Goal: Task Accomplishment & Management: Use online tool/utility

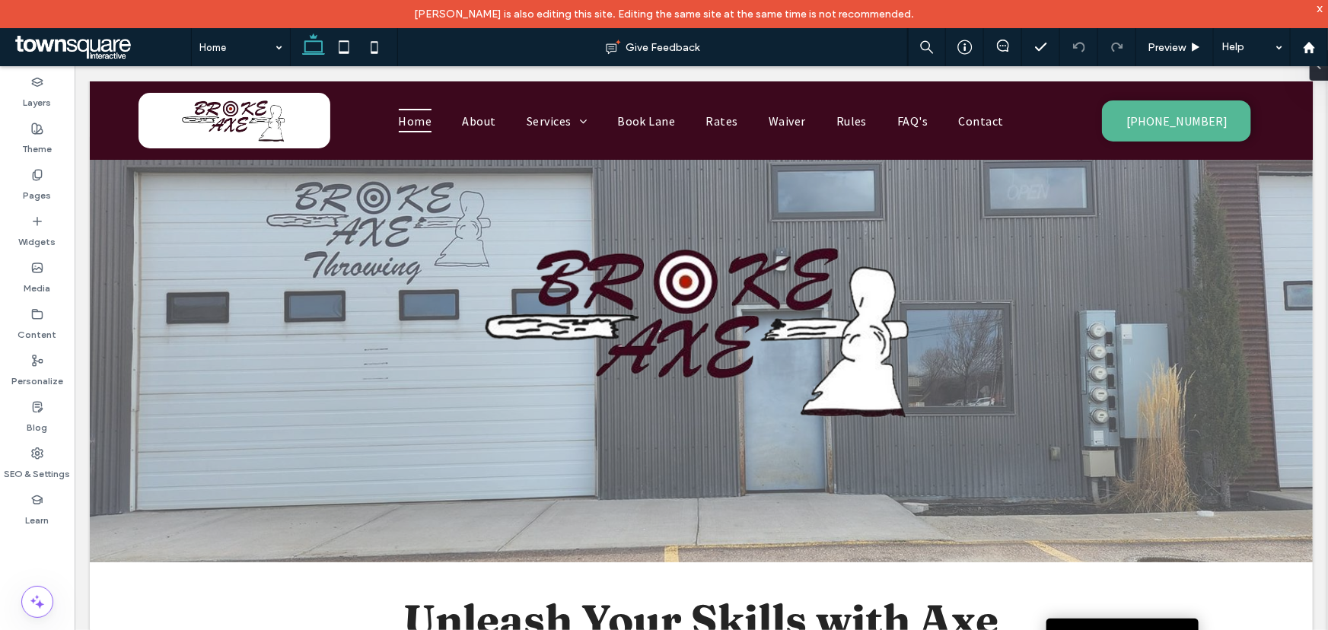
scroll to position [19, 0]
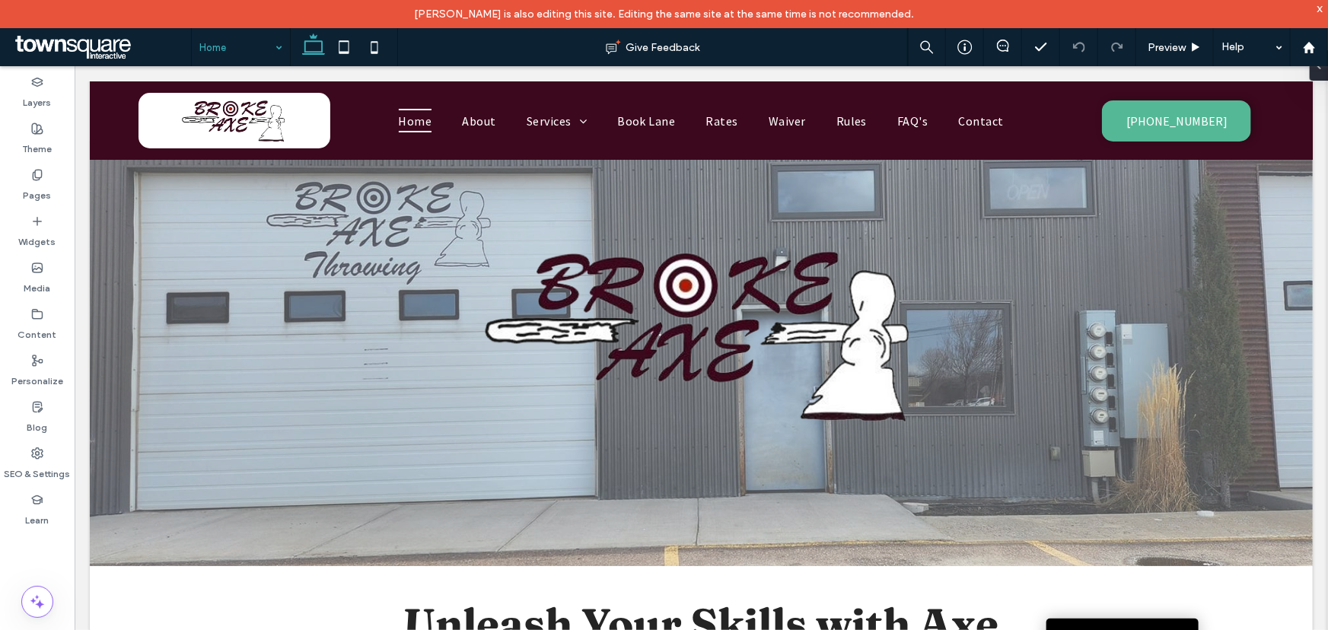
click at [275, 49] on div "Home" at bounding box center [241, 47] width 98 height 38
click at [305, 268] on div at bounding box center [700, 333] width 815 height 235
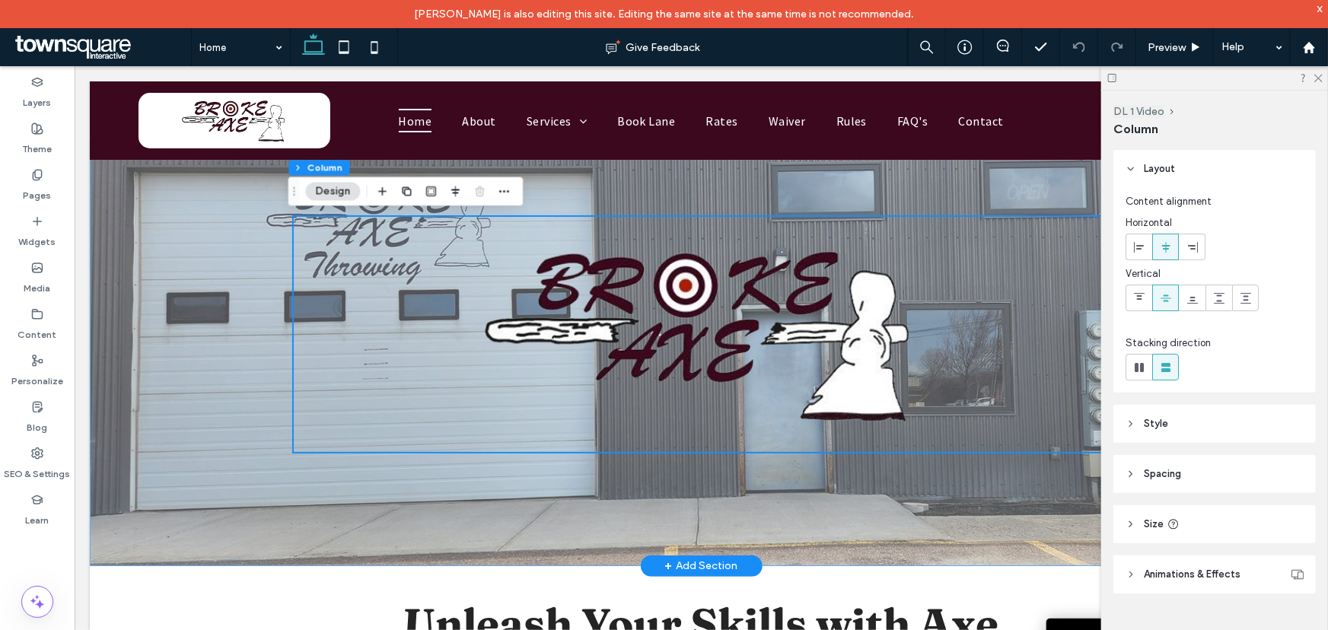
click at [244, 258] on div at bounding box center [700, 352] width 913 height 425
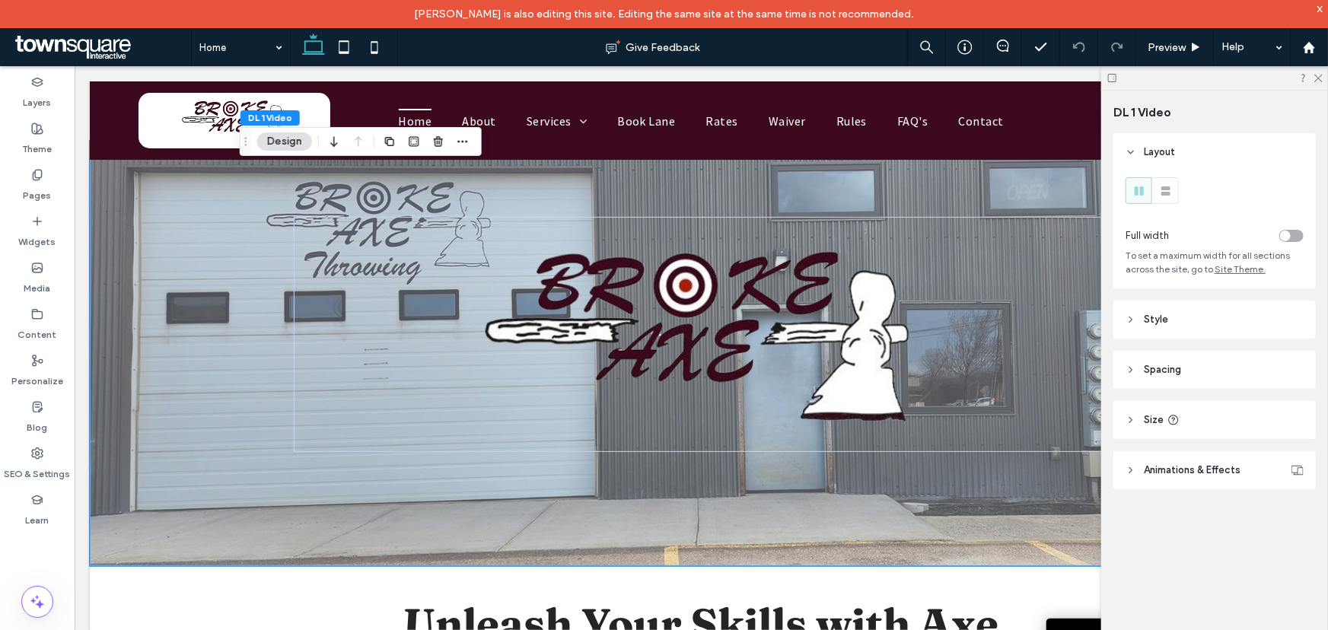
click at [299, 139] on button "Design" at bounding box center [284, 141] width 55 height 18
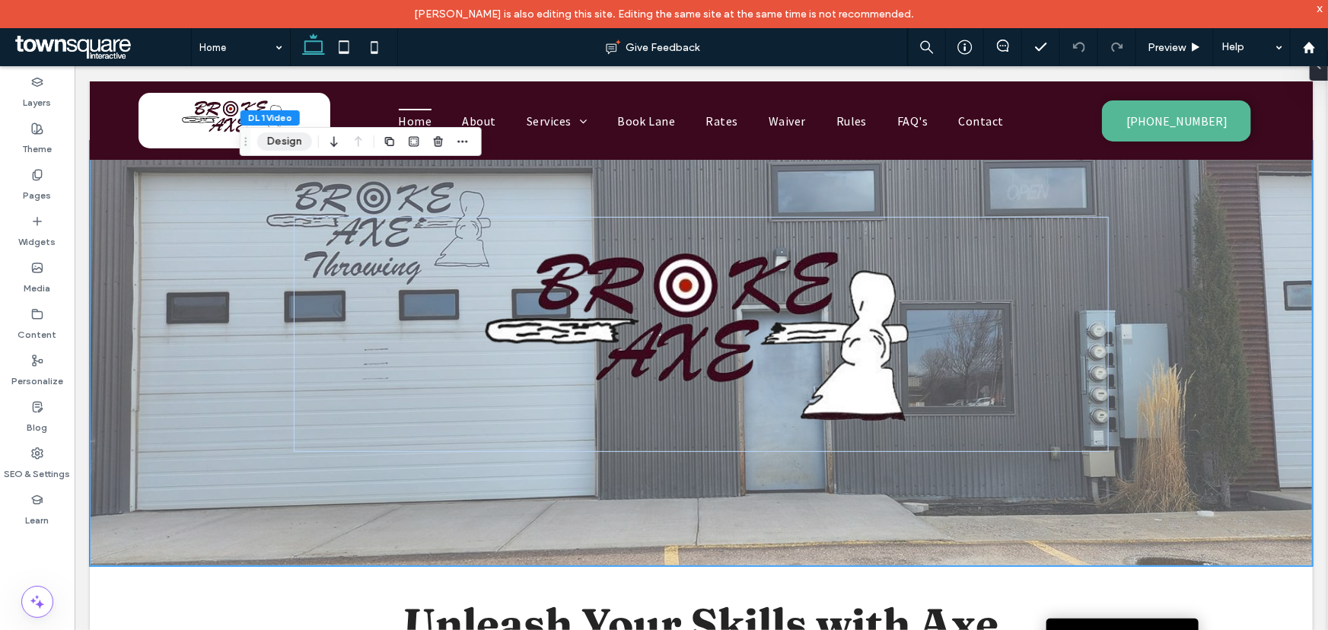
click at [299, 139] on button "Design" at bounding box center [284, 141] width 55 height 18
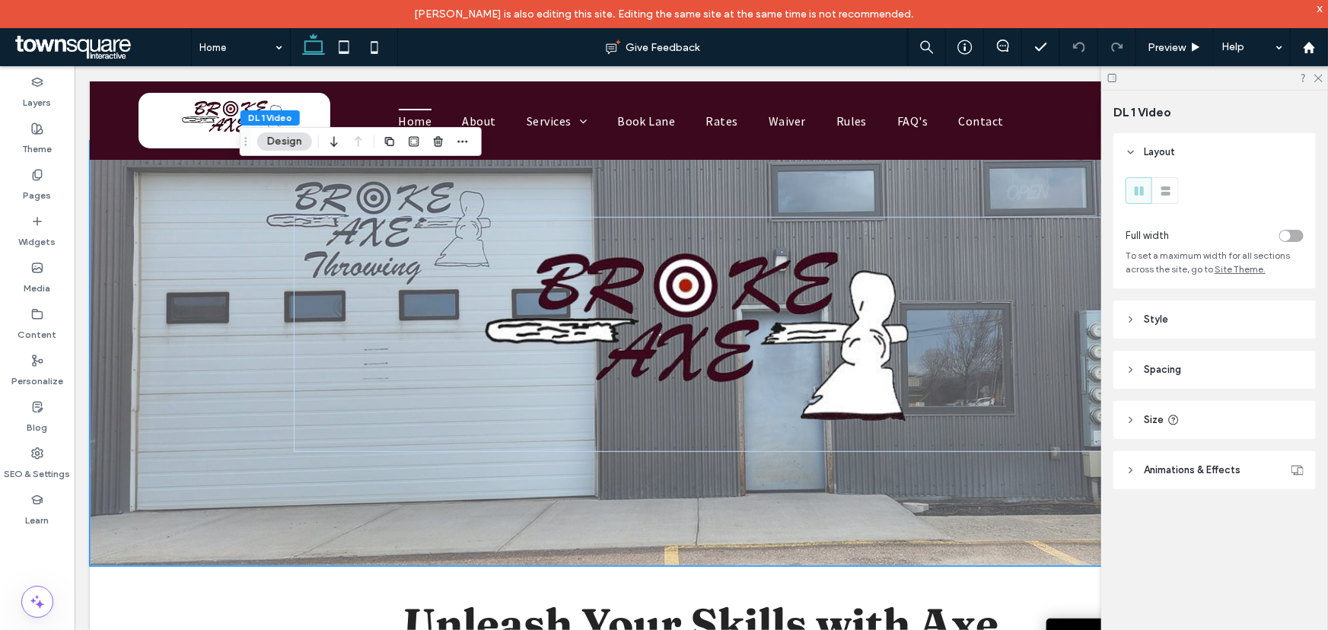
click at [1169, 473] on span "Animations & Effects" at bounding box center [1192, 470] width 97 height 15
click at [250, 189] on div at bounding box center [700, 352] width 913 height 425
click at [1159, 358] on header "Spacing" at bounding box center [1214, 370] width 202 height 38
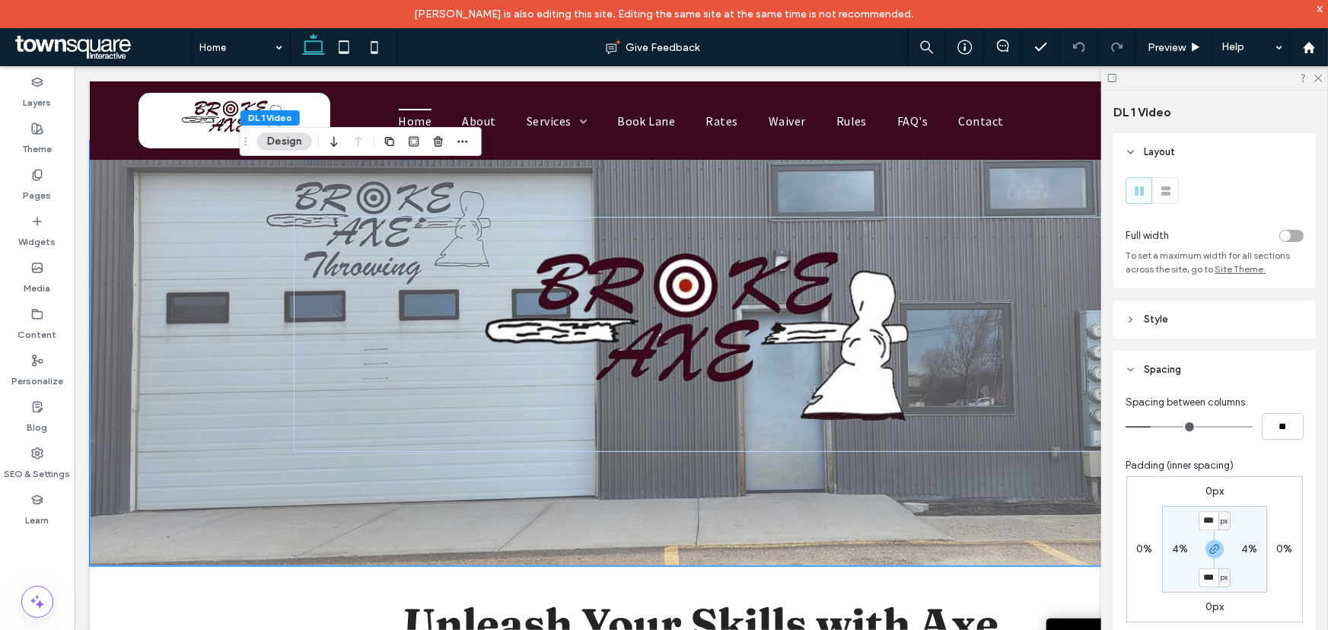
drag, startPoint x: 1157, startPoint y: 380, endPoint x: 1157, endPoint y: 340, distance: 39.6
click at [1158, 374] on header "Spacing" at bounding box center [1214, 370] width 202 height 38
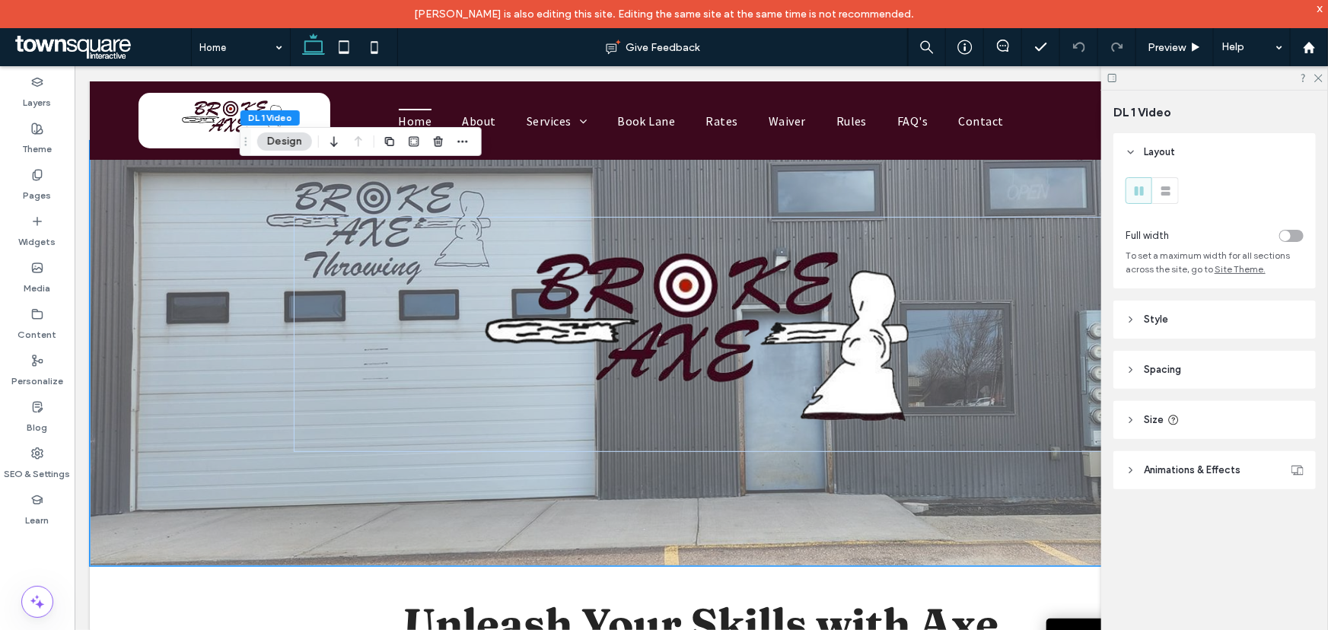
click at [1152, 319] on span "Style" at bounding box center [1156, 319] width 24 height 15
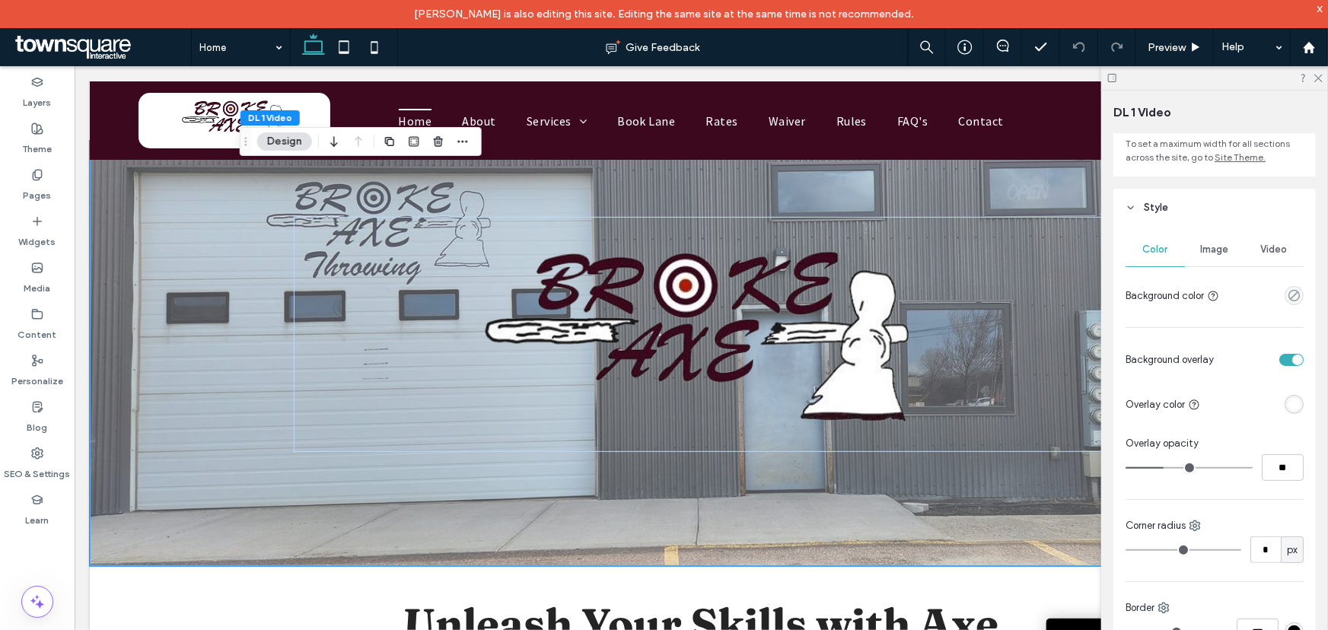
scroll to position [138, 0]
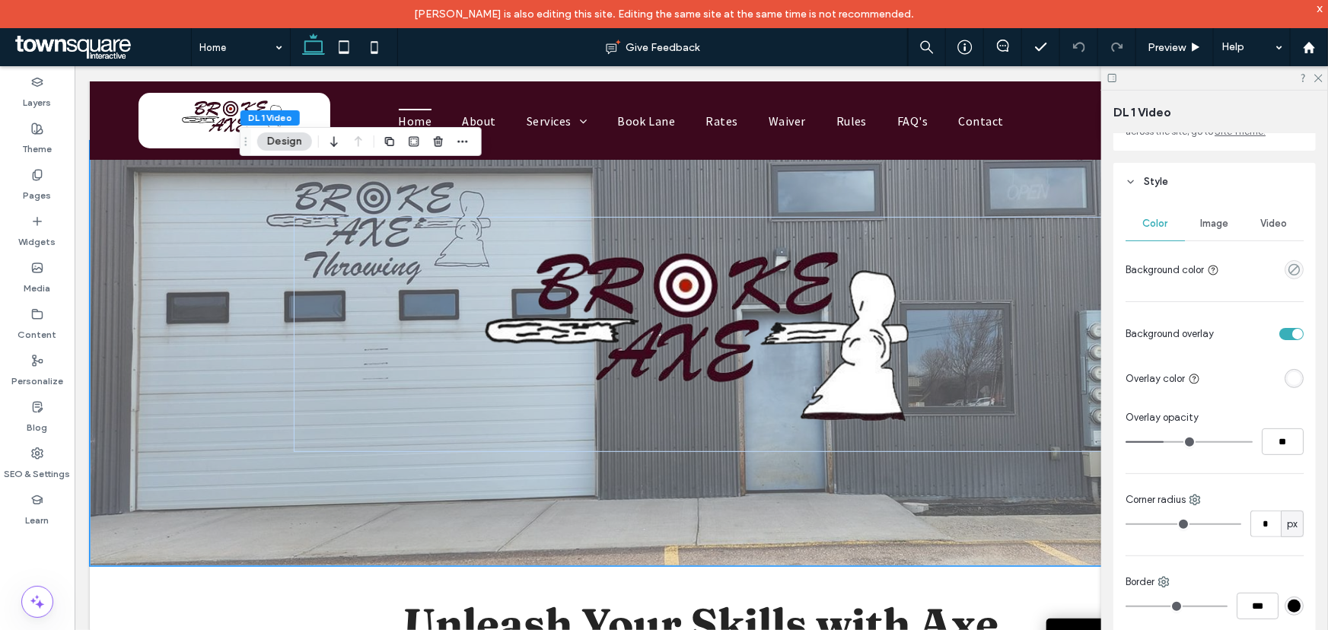
click at [1214, 227] on span "Image" at bounding box center [1215, 224] width 28 height 12
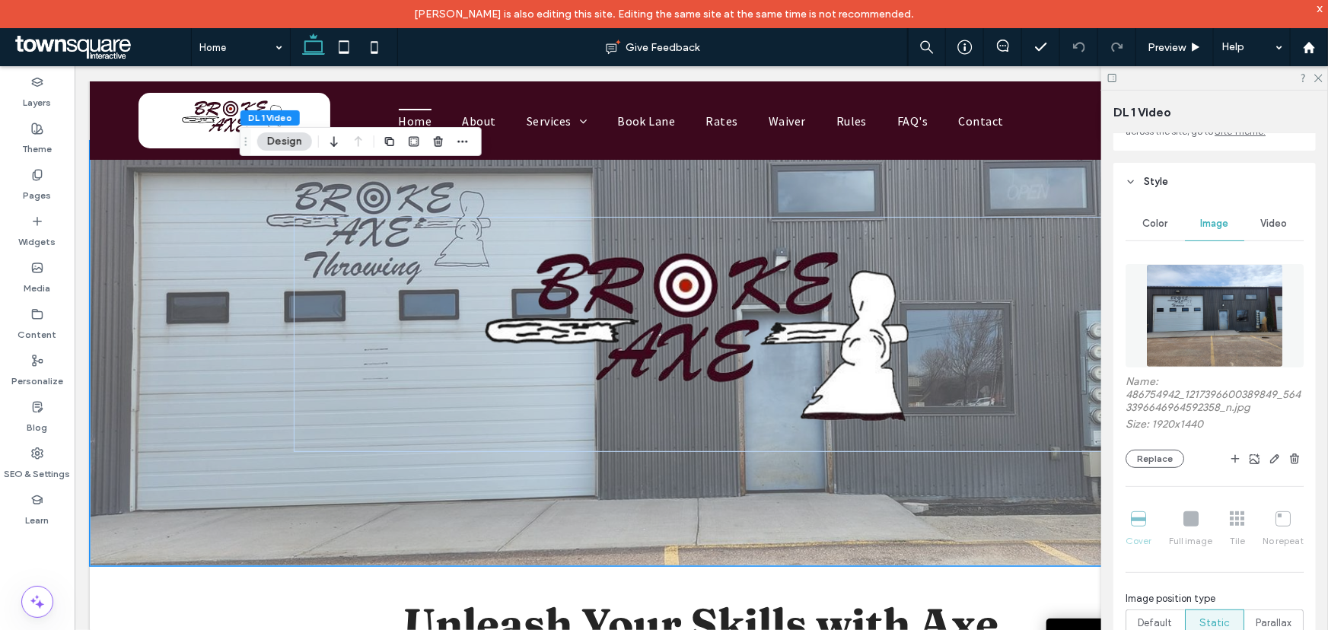
click at [1261, 224] on span "Video" at bounding box center [1274, 224] width 27 height 12
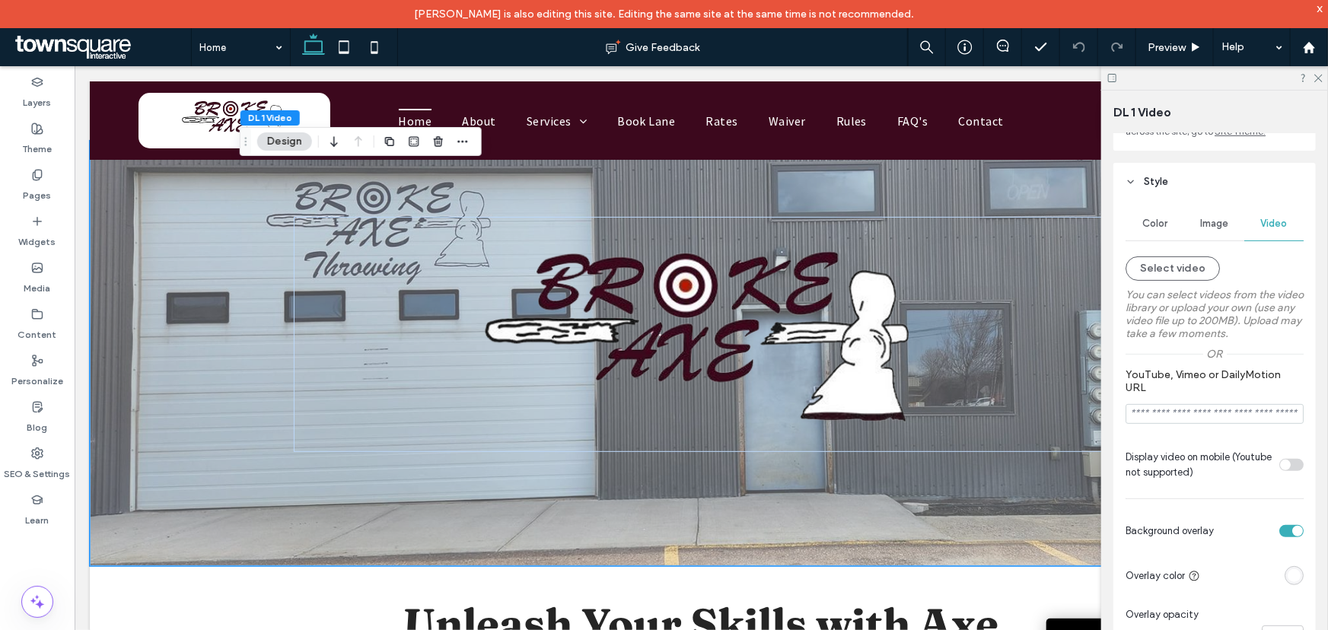
click at [1217, 223] on span "Image" at bounding box center [1215, 224] width 28 height 12
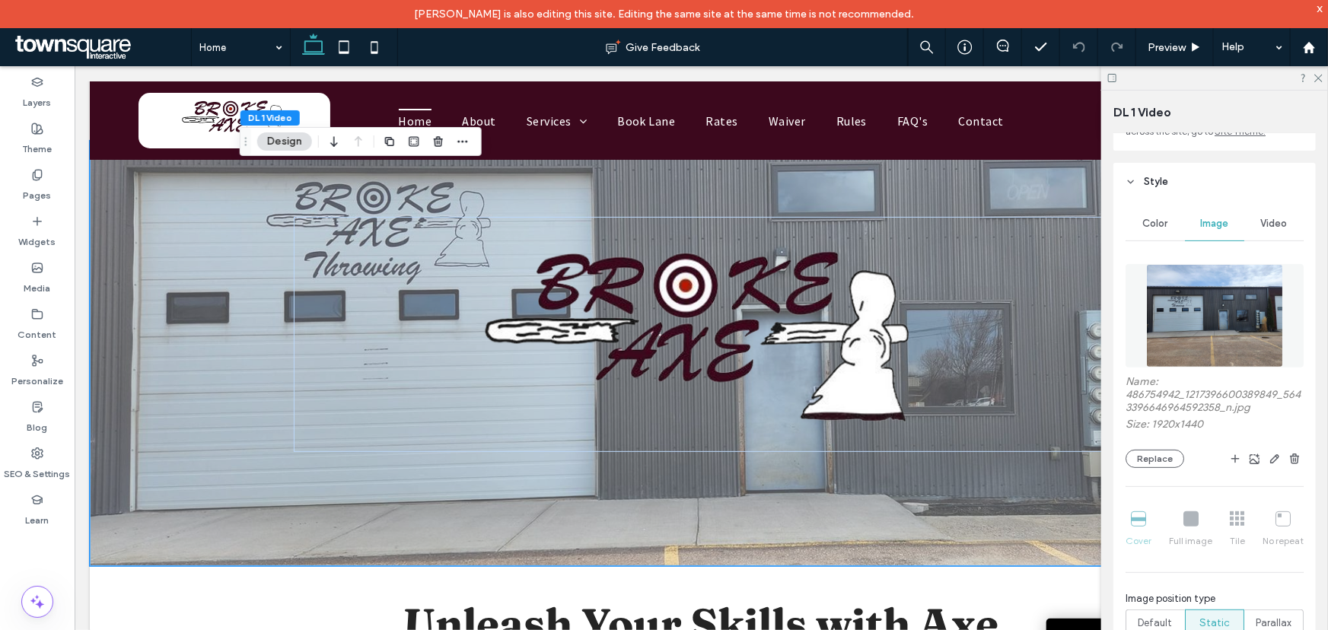
click at [1220, 301] on img at bounding box center [1215, 315] width 138 height 103
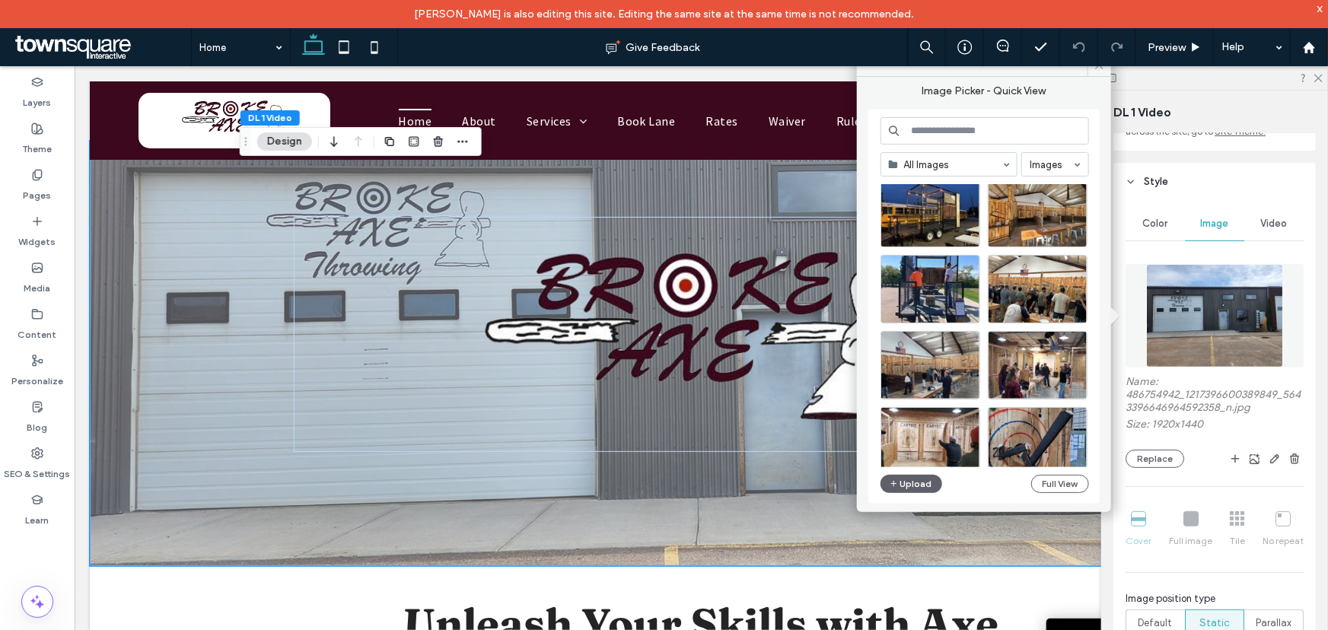
scroll to position [692, 0]
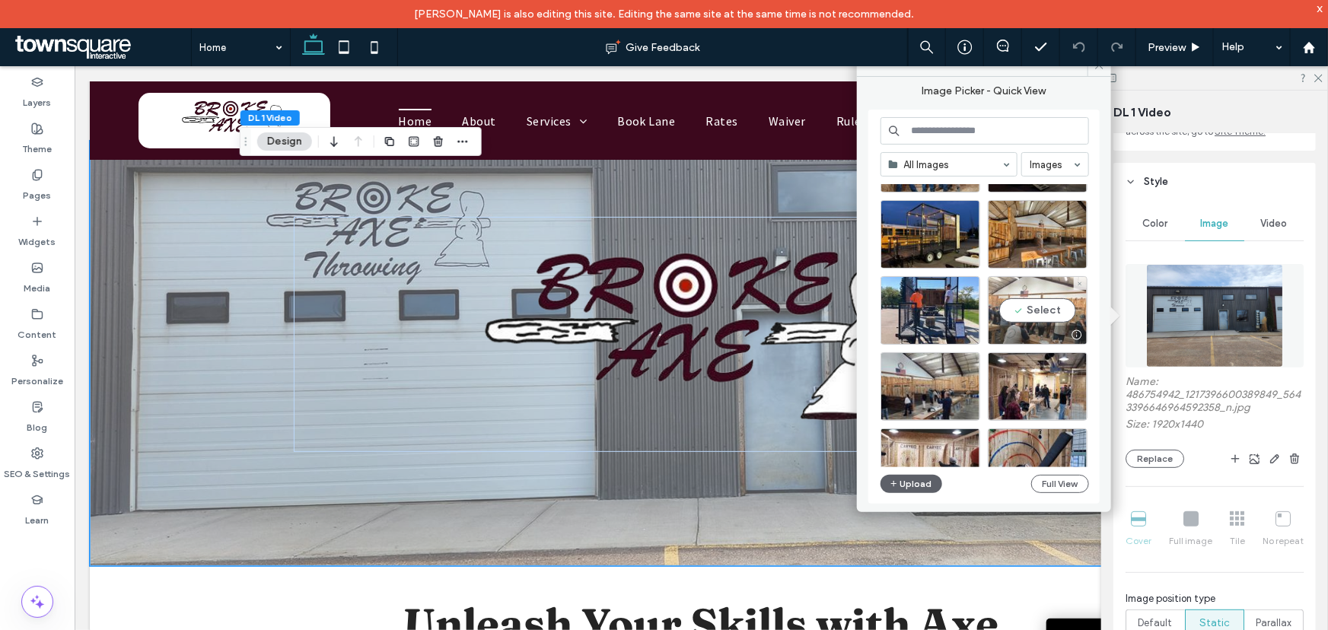
click at [1044, 313] on div "Select" at bounding box center [1038, 310] width 100 height 68
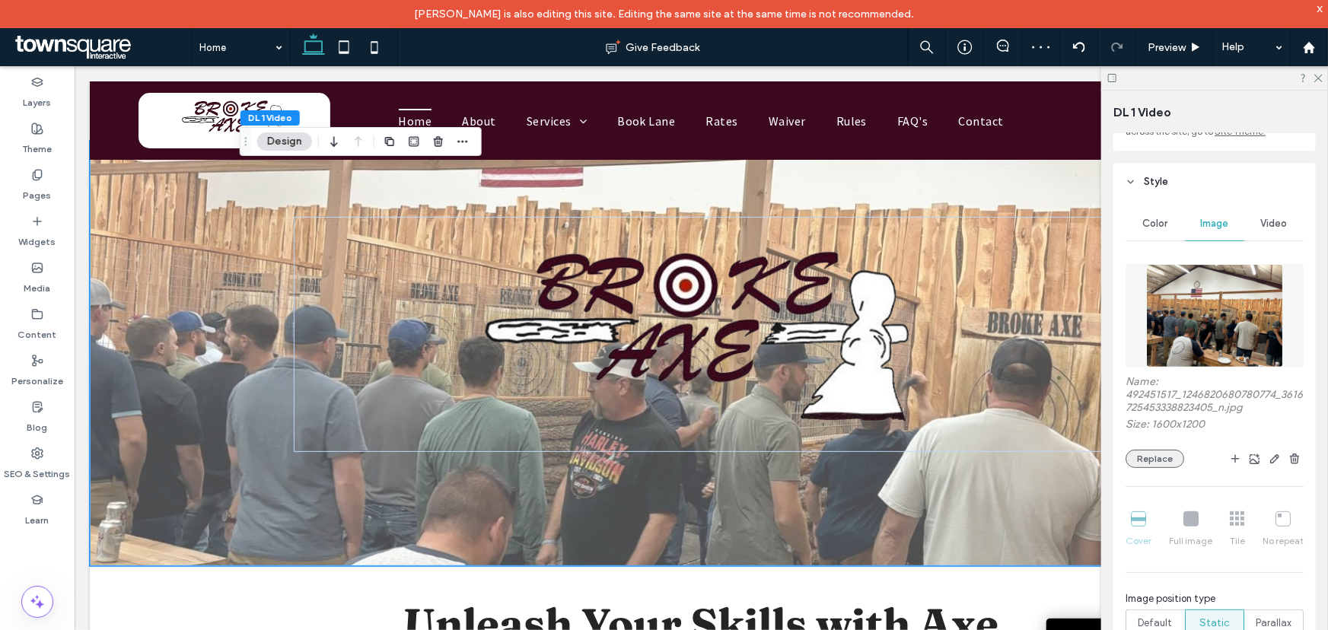
click at [1172, 460] on button "Replace" at bounding box center [1154, 459] width 59 height 18
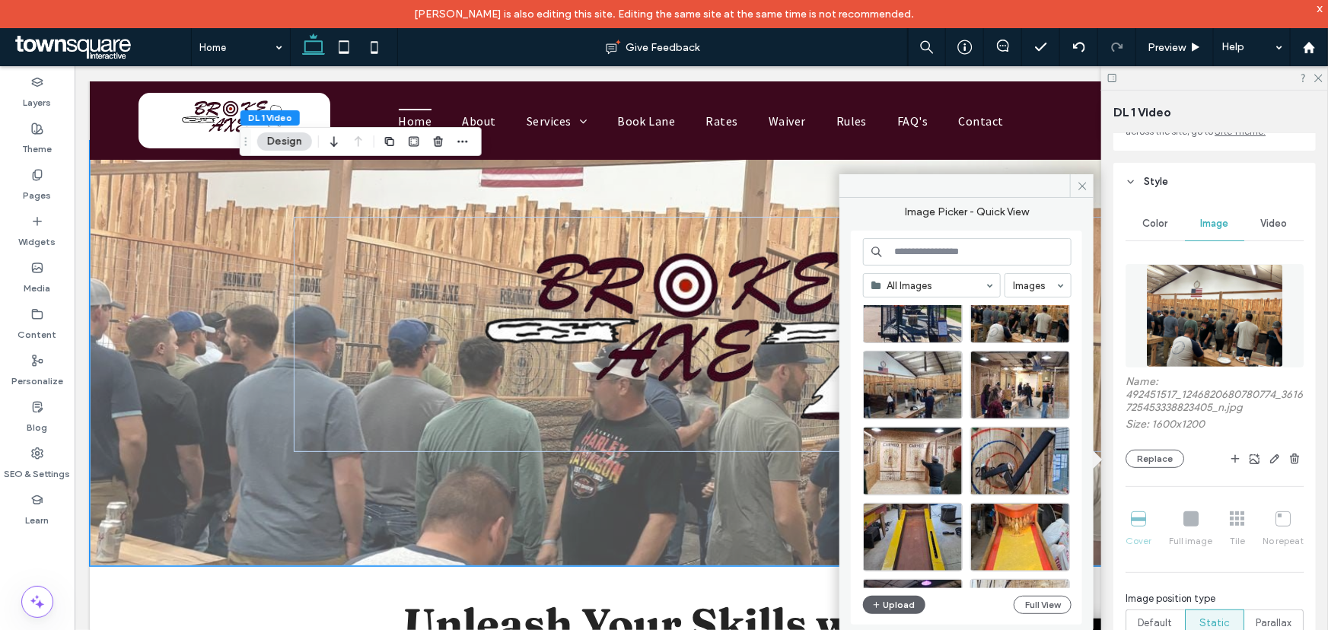
scroll to position [874, 0]
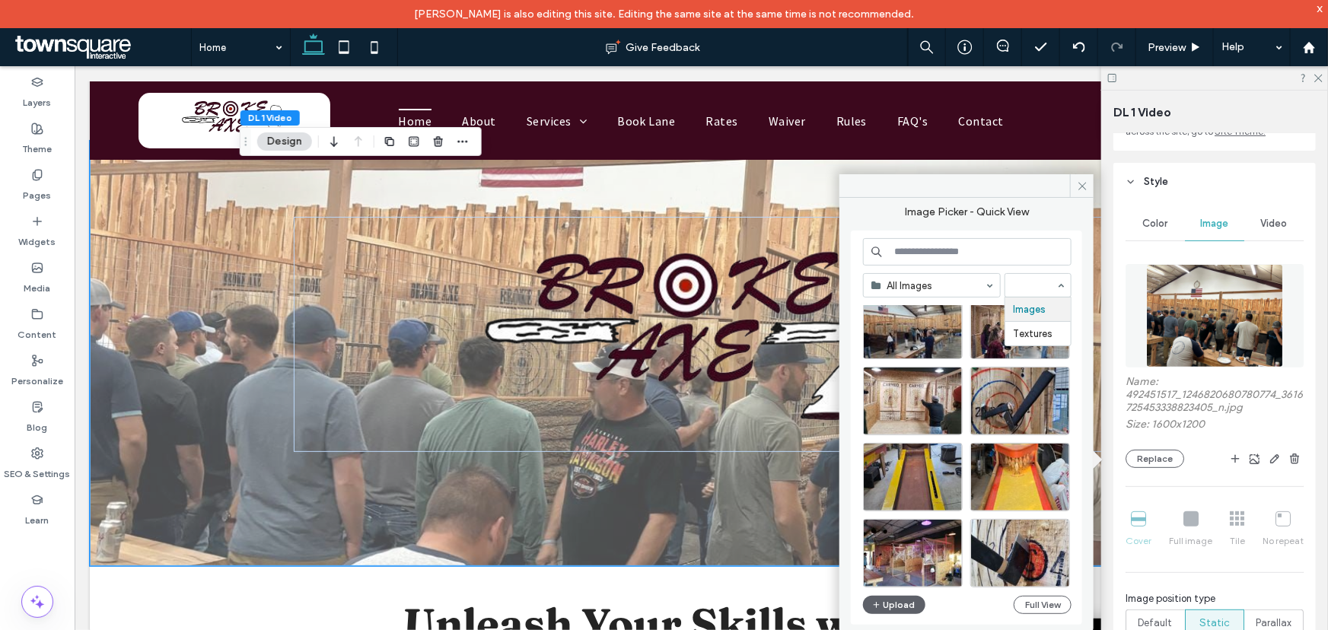
click at [1035, 288] on input at bounding box center [1034, 285] width 43 height 11
click at [1061, 288] on div "Images Textures" at bounding box center [1037, 285] width 67 height 24
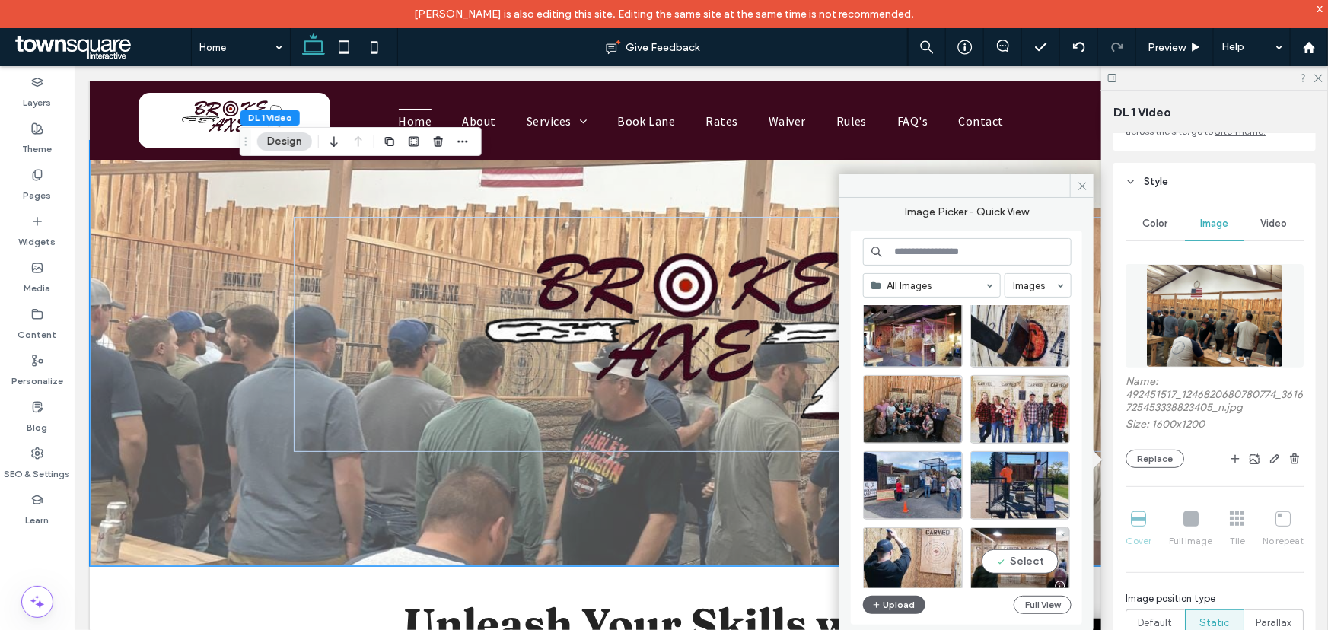
scroll to position [1012, 0]
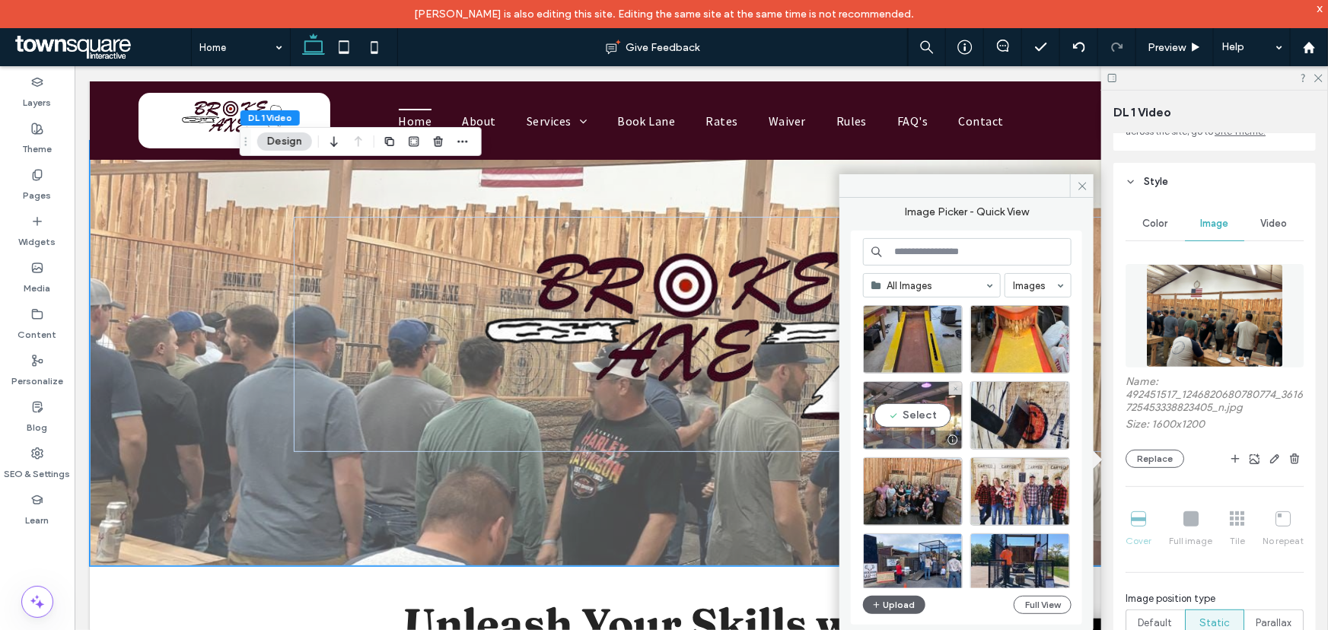
click at [931, 415] on div "Select" at bounding box center [913, 415] width 100 height 68
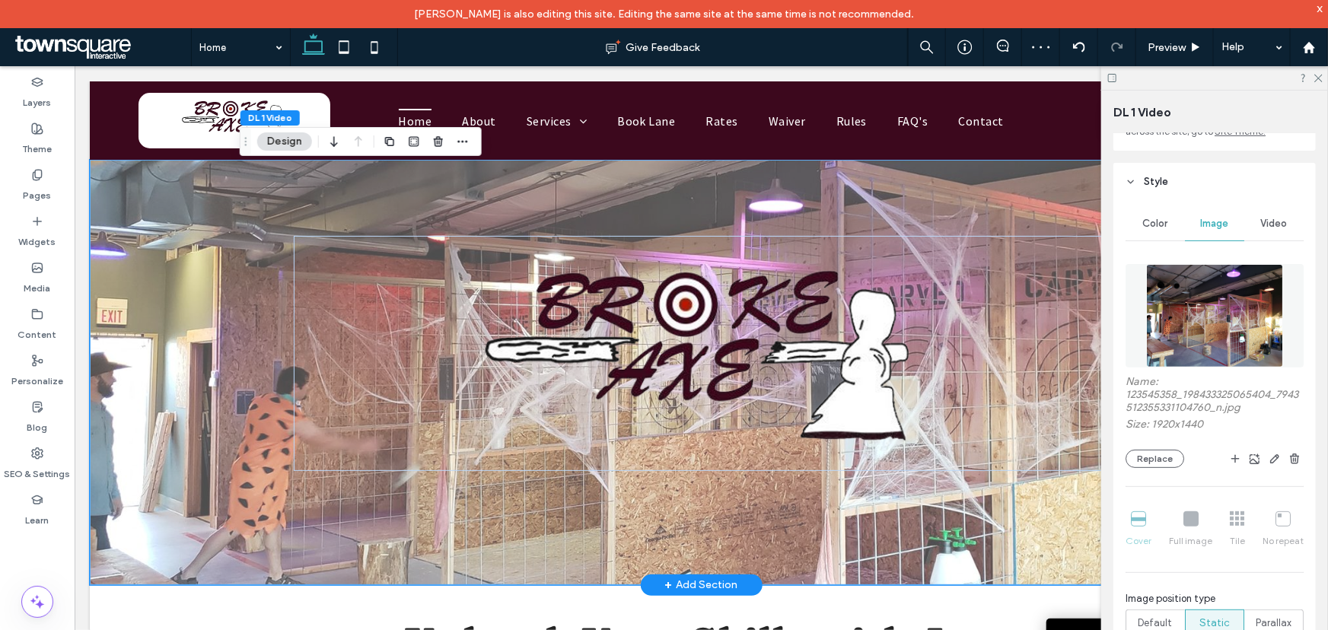
scroll to position [0, 0]
click at [928, 185] on div at bounding box center [700, 371] width 913 height 425
click at [1159, 457] on button "Replace" at bounding box center [1154, 459] width 59 height 18
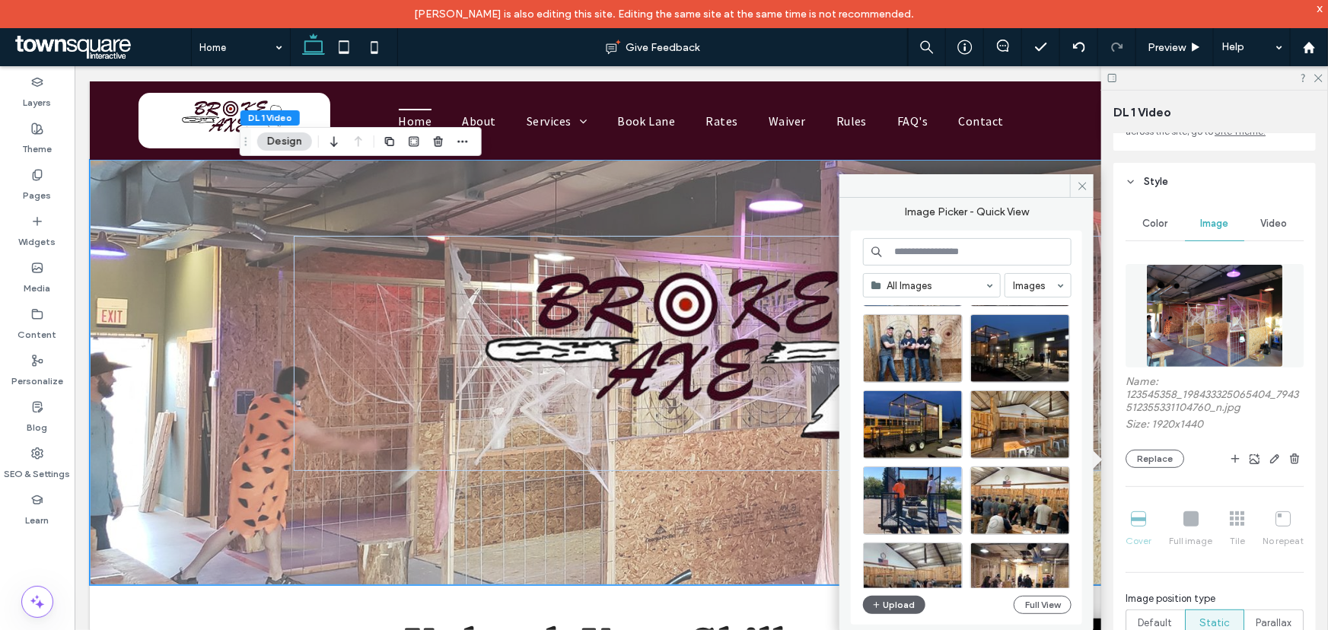
scroll to position [667, 0]
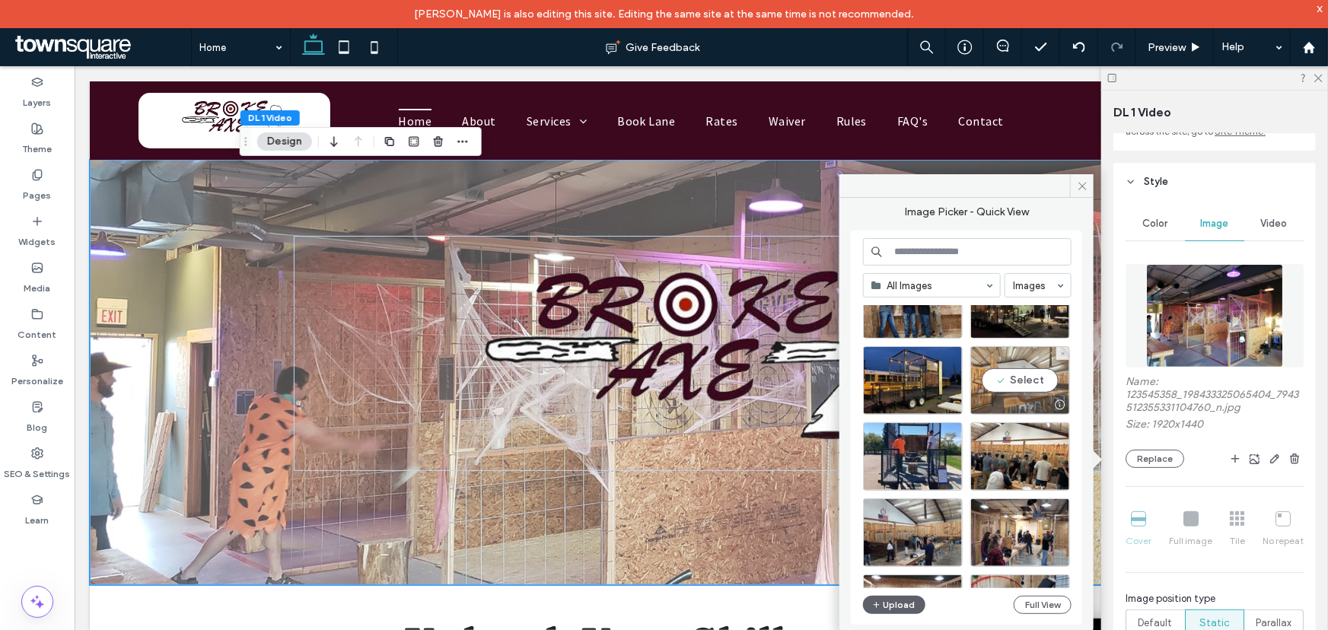
click at [1039, 373] on div "Select" at bounding box center [1020, 380] width 100 height 68
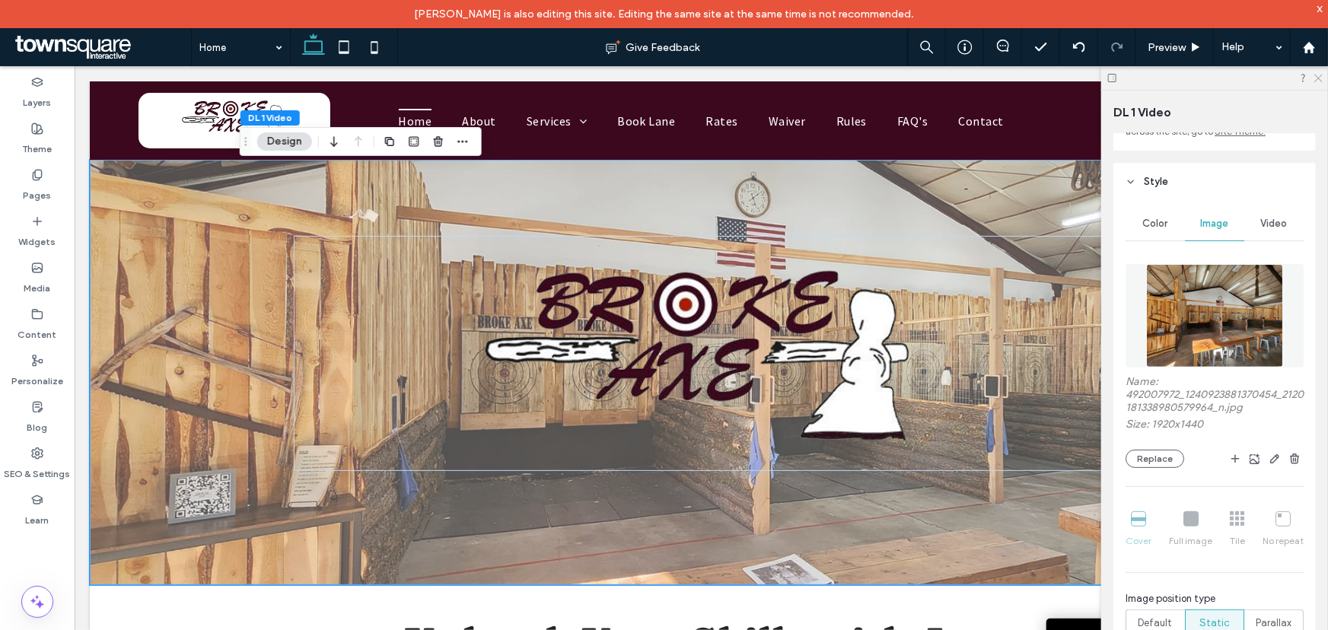
click at [1317, 81] on icon at bounding box center [1317, 77] width 10 height 10
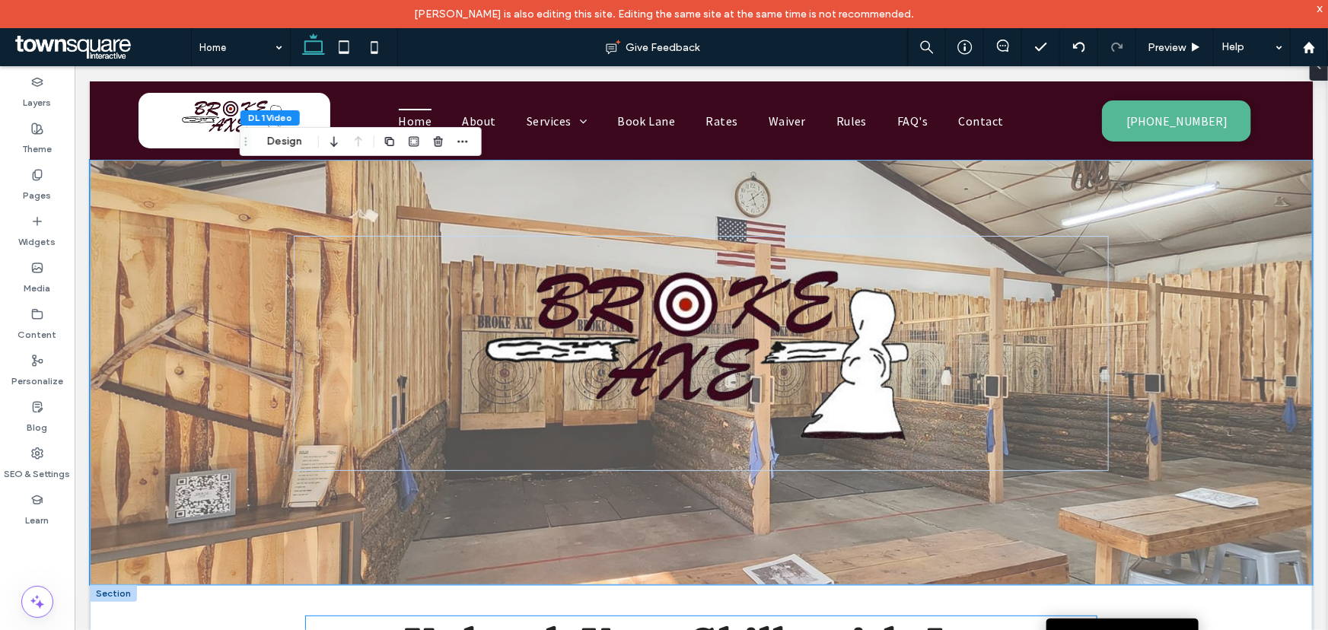
scroll to position [0, 0]
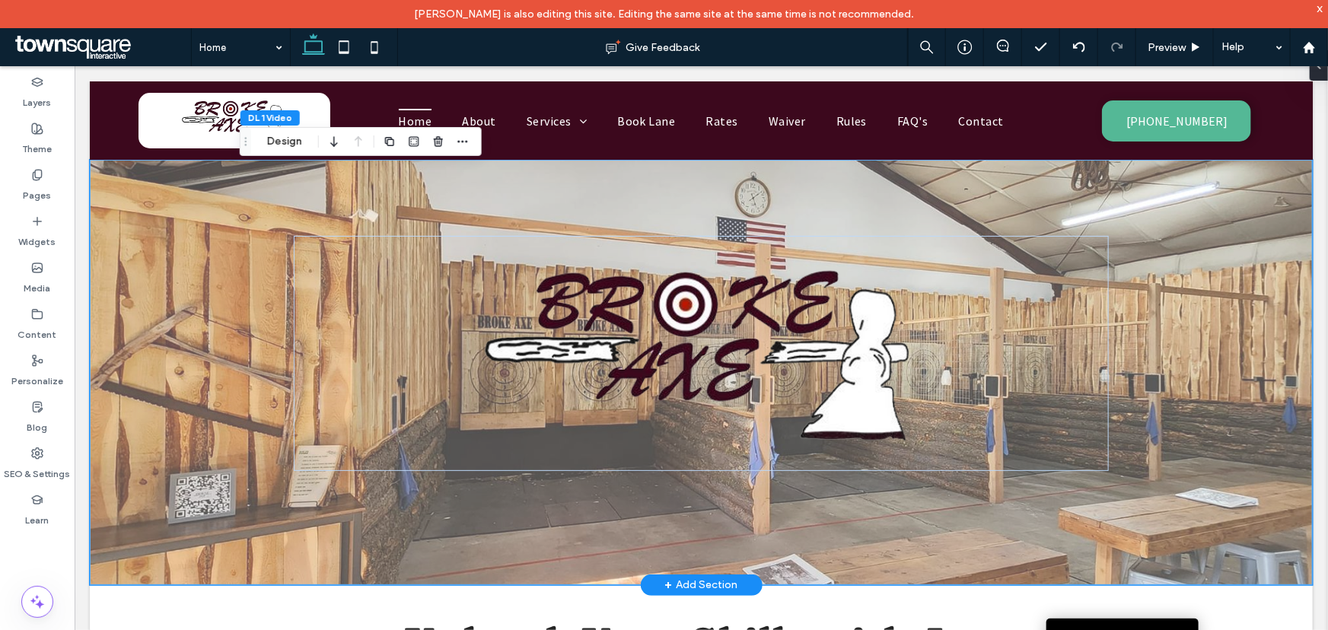
click at [1187, 307] on div at bounding box center [700, 371] width 1223 height 425
click at [298, 138] on button "Design" at bounding box center [284, 141] width 55 height 18
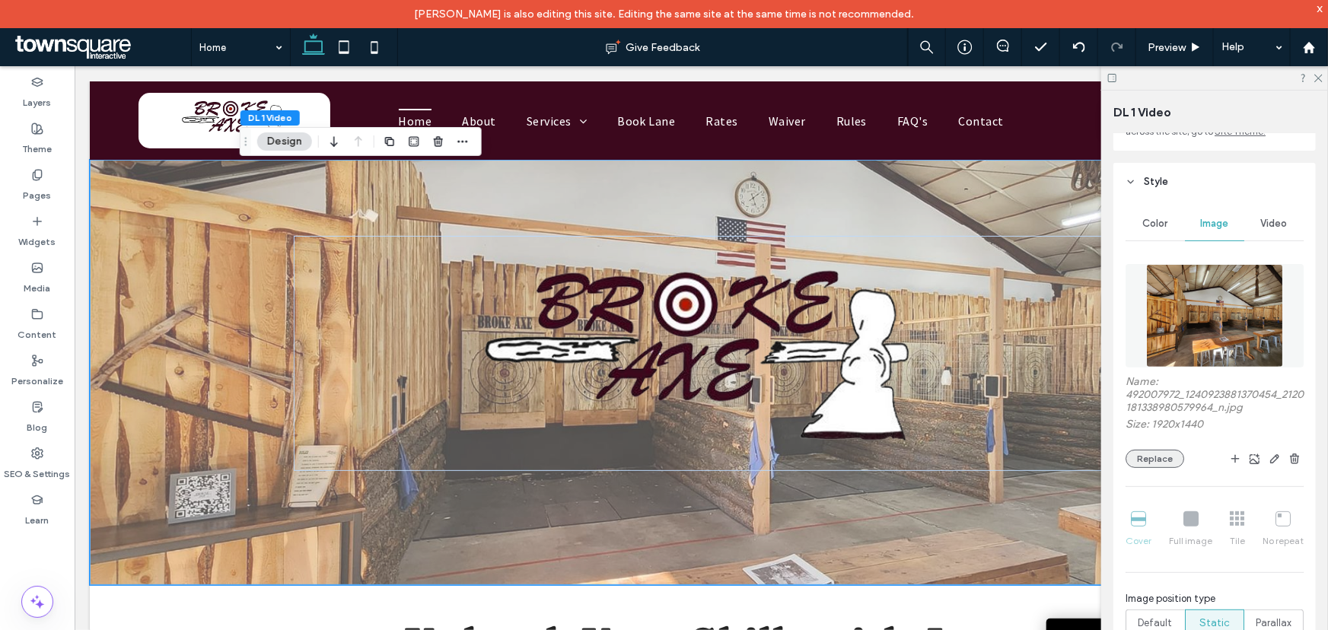
click at [1159, 457] on button "Replace" at bounding box center [1154, 459] width 59 height 18
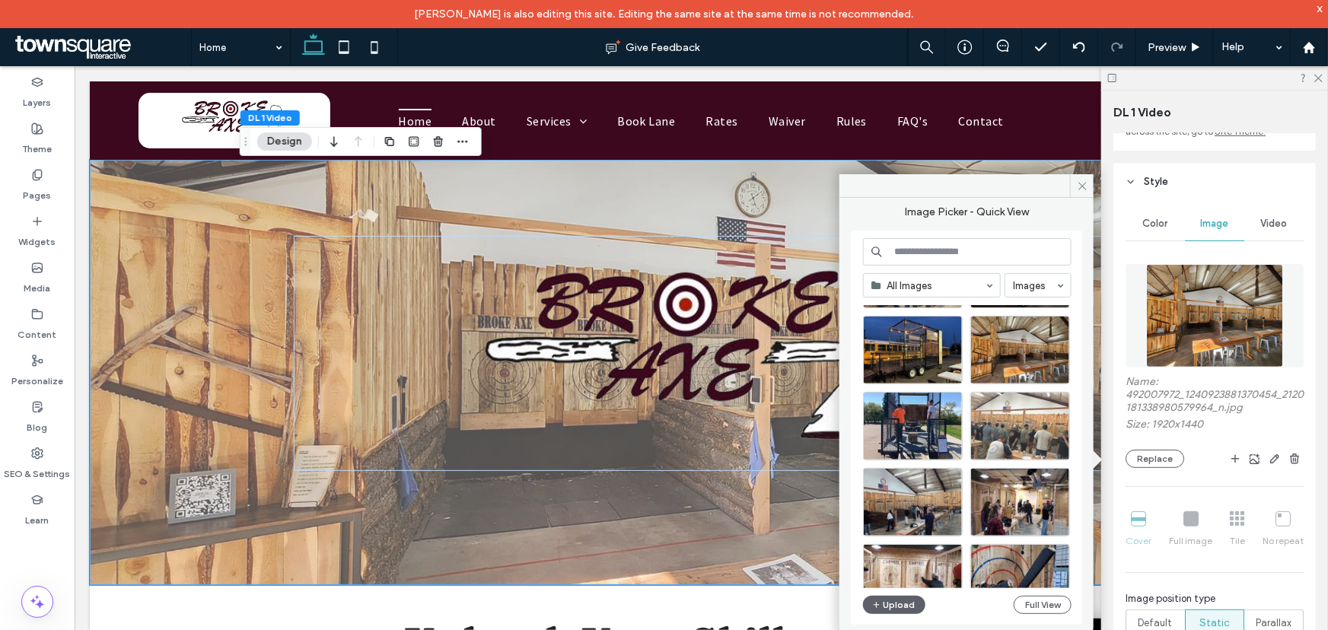
scroll to position [722, 0]
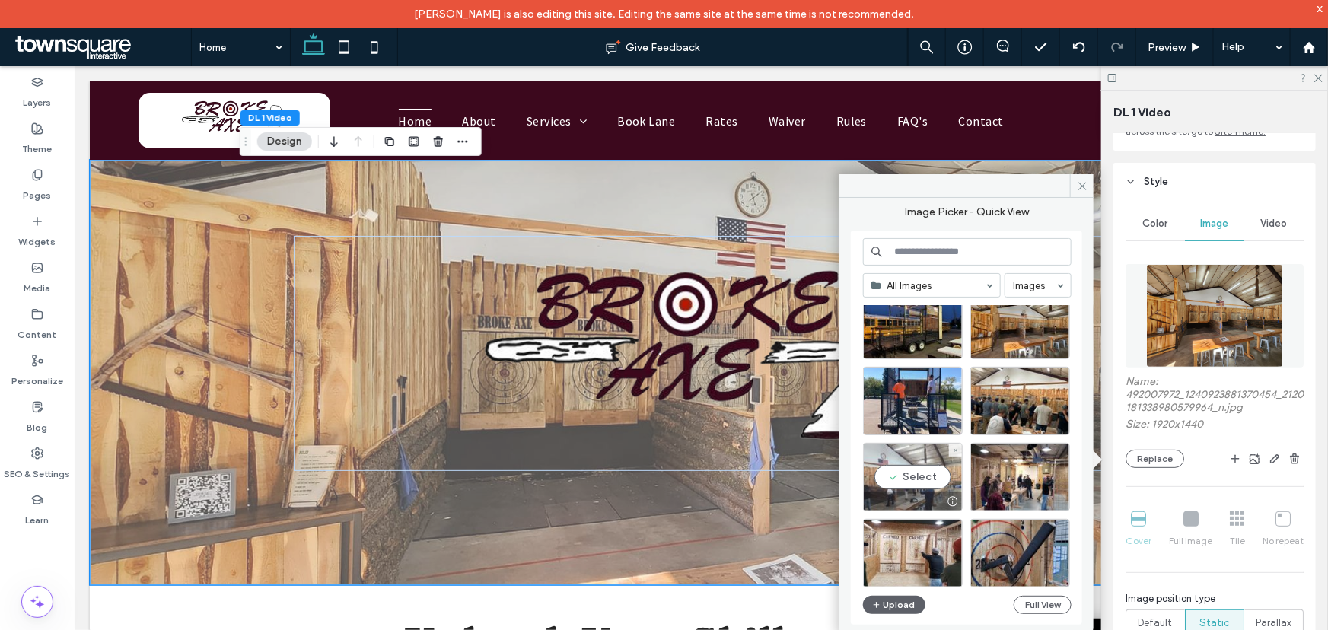
click at [934, 479] on div "Select" at bounding box center [913, 477] width 100 height 68
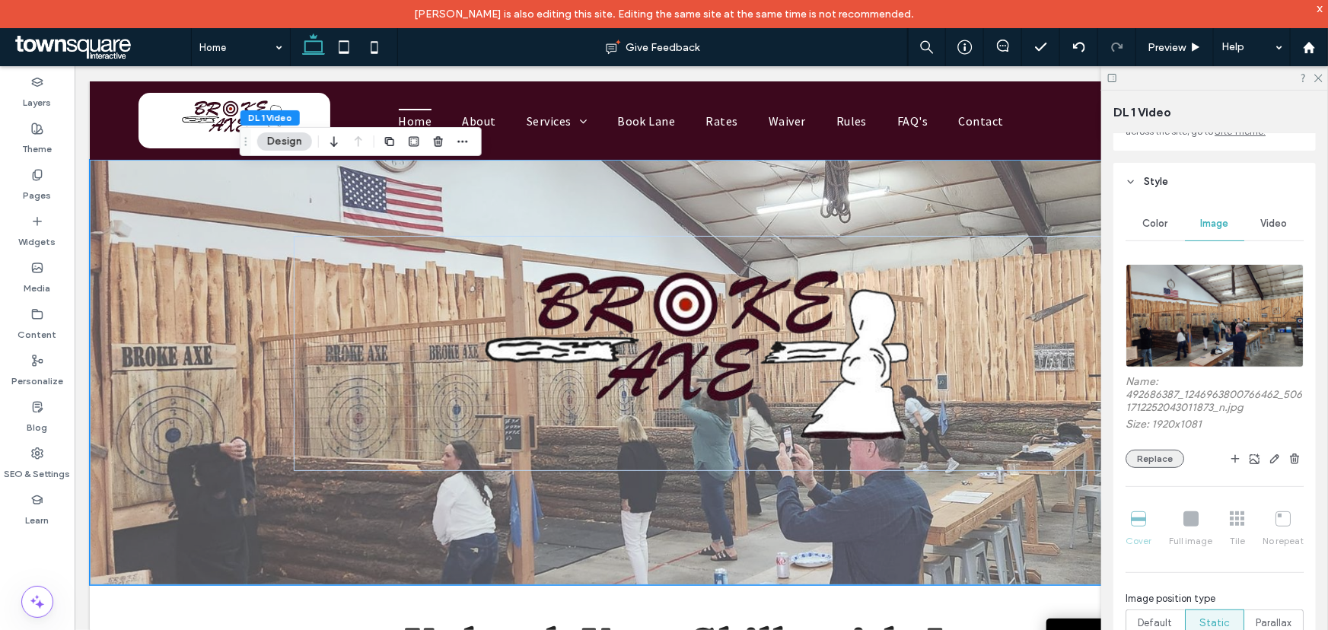
click at [1146, 459] on button "Replace" at bounding box center [1154, 459] width 59 height 18
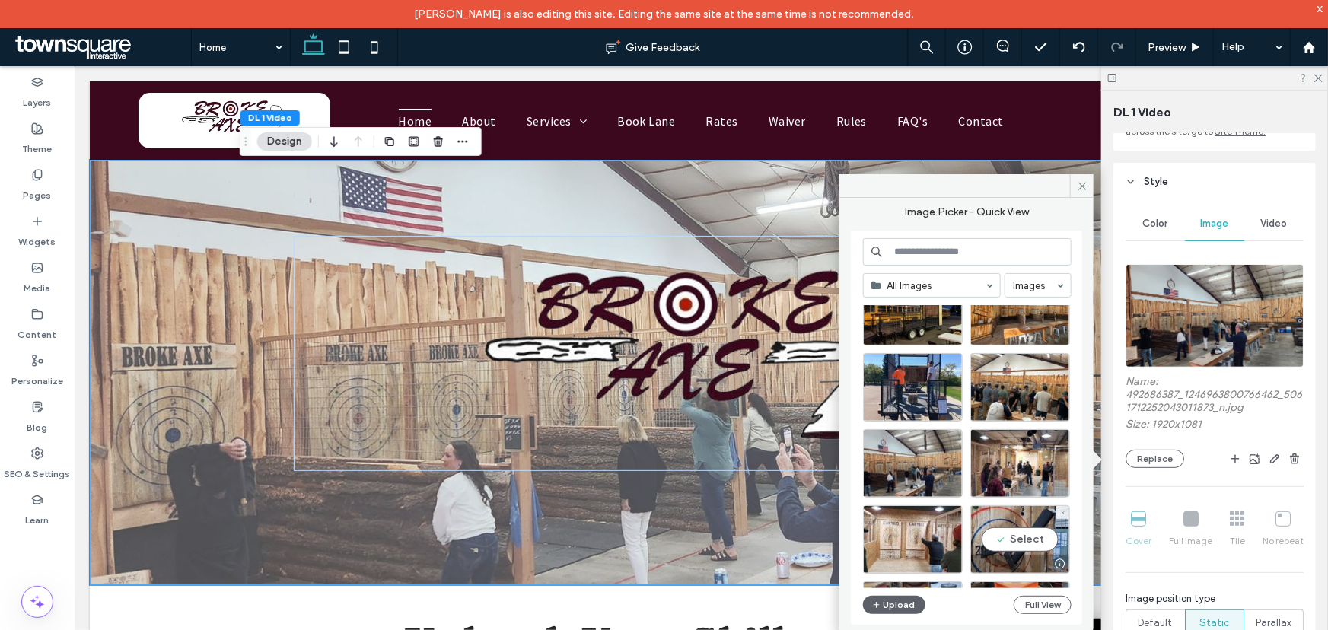
scroll to position [805, 0]
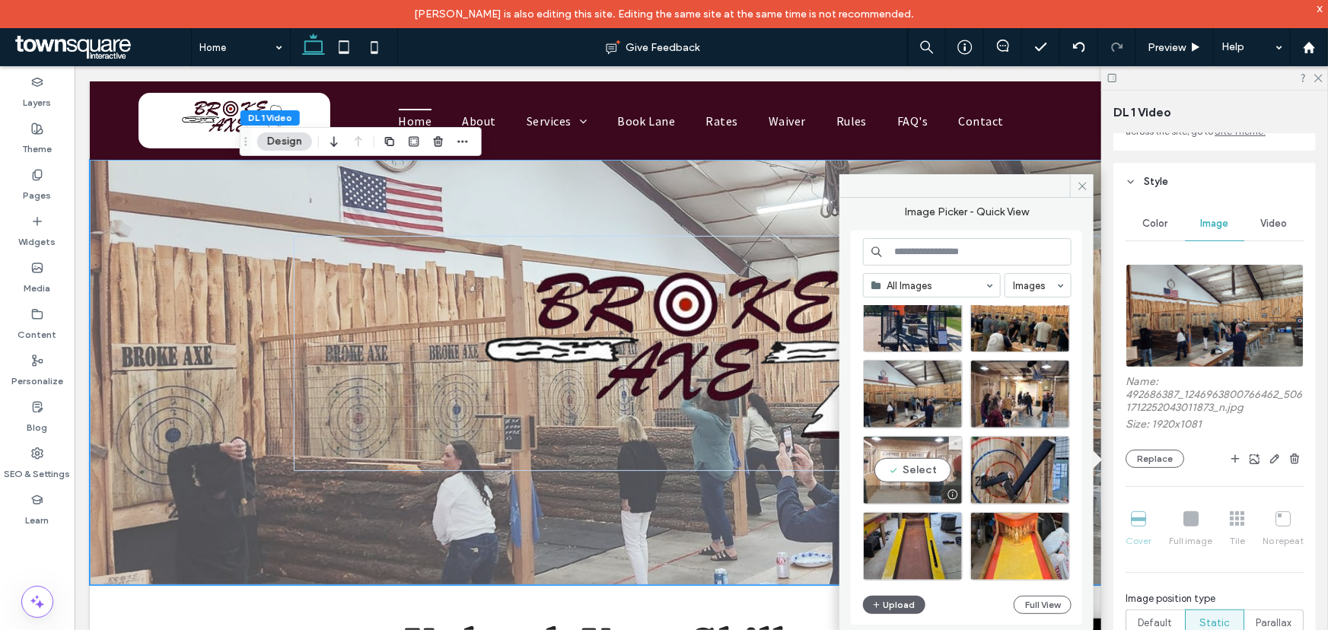
click at [931, 474] on div "Select" at bounding box center [913, 470] width 100 height 68
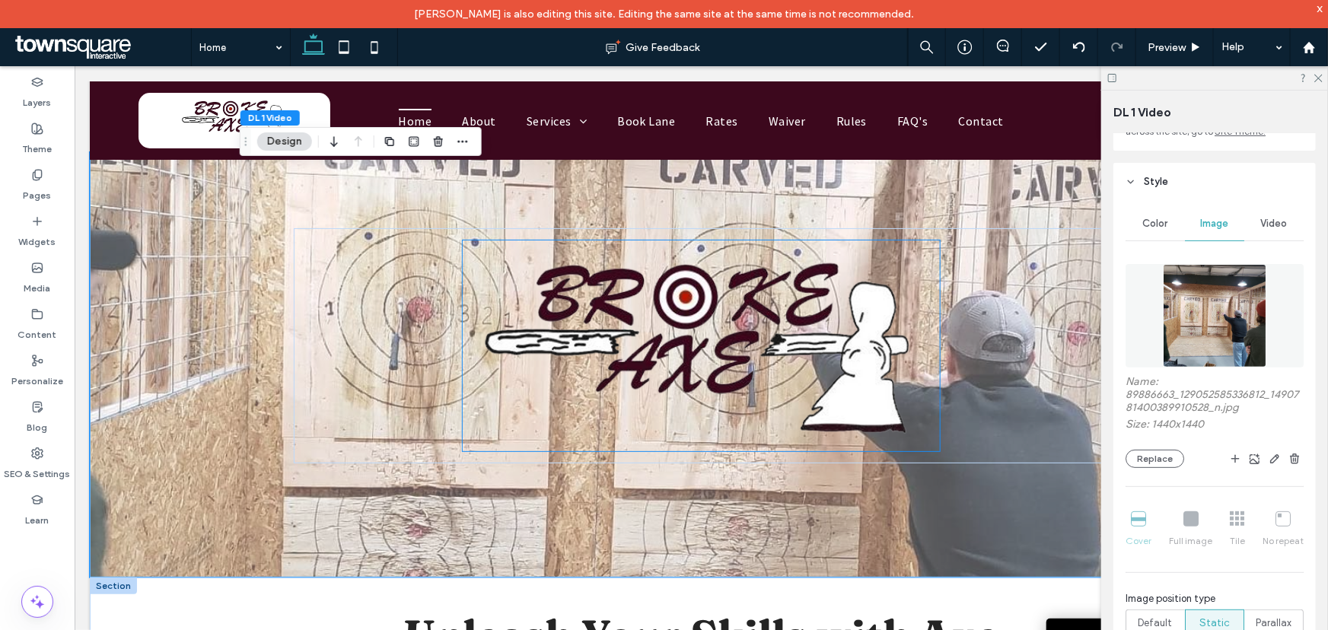
scroll to position [0, 0]
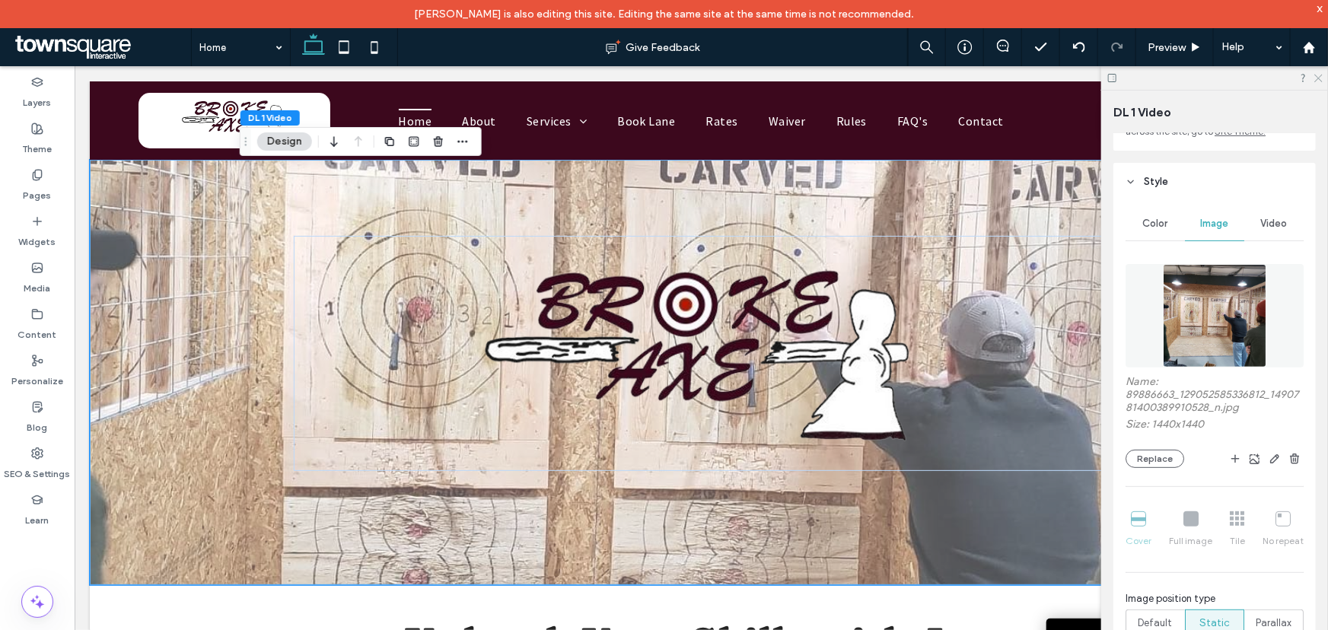
click at [1322, 78] on icon at bounding box center [1317, 77] width 10 height 10
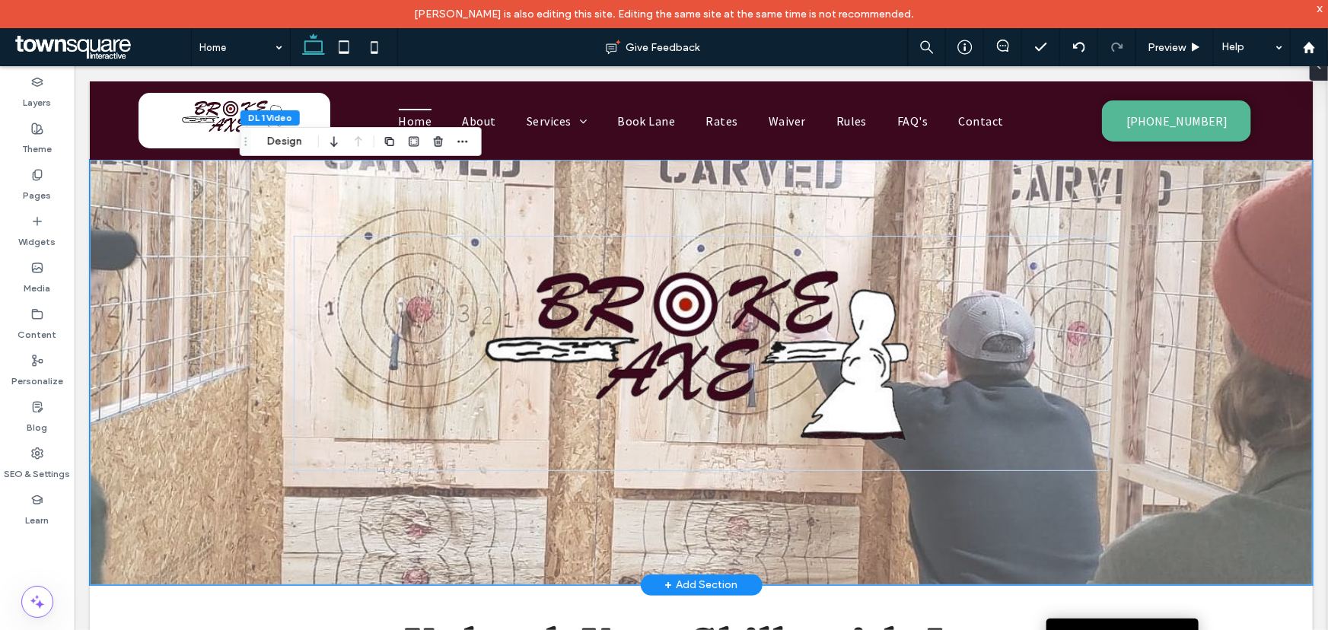
click at [1214, 317] on div at bounding box center [700, 371] width 1223 height 425
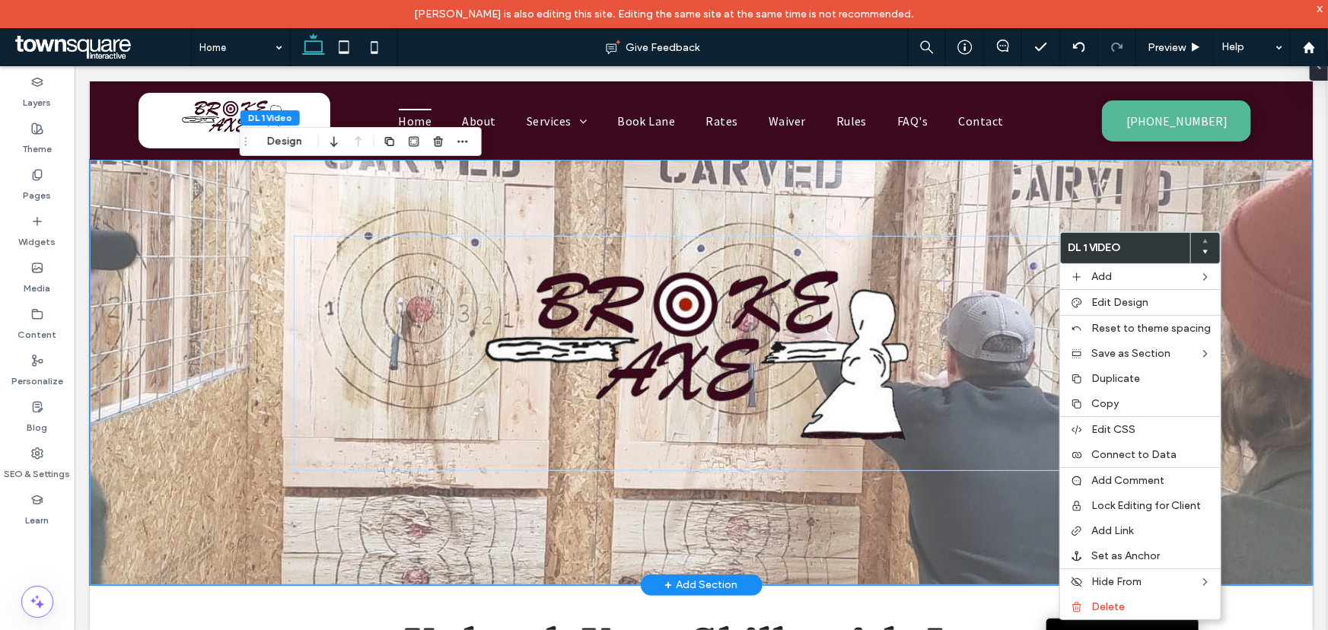
click at [1243, 268] on div at bounding box center [700, 371] width 1223 height 425
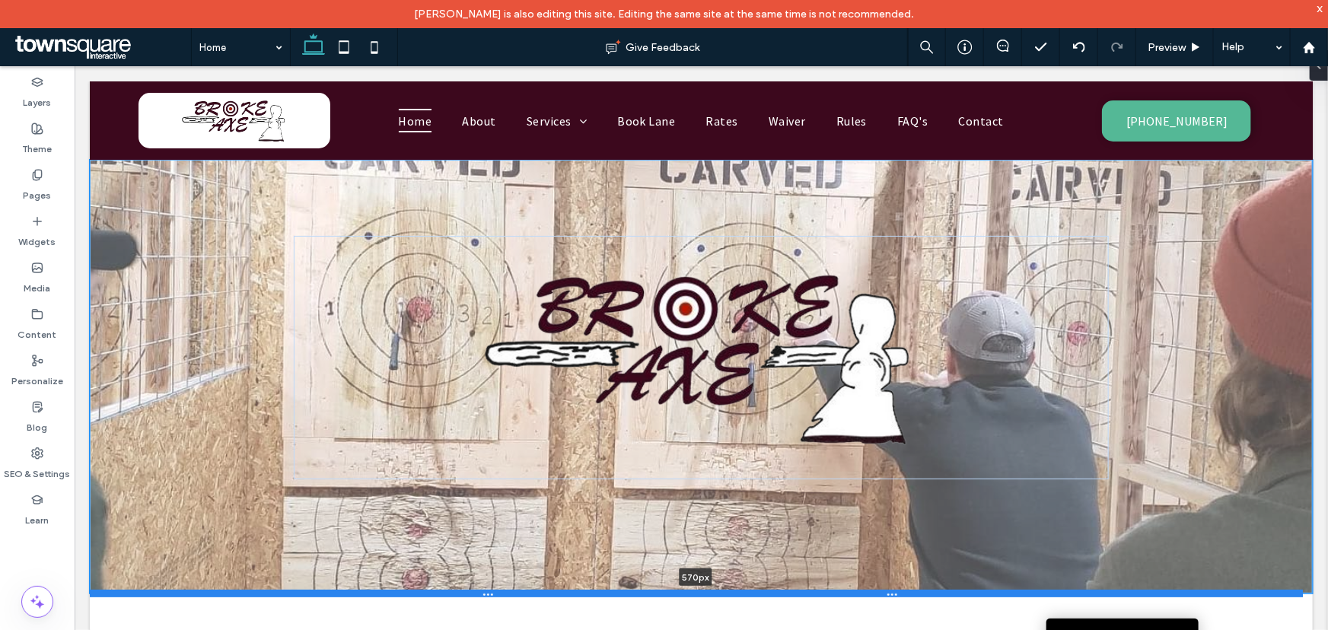
click at [947, 591] on div at bounding box center [695, 593] width 1213 height 8
type input "***"
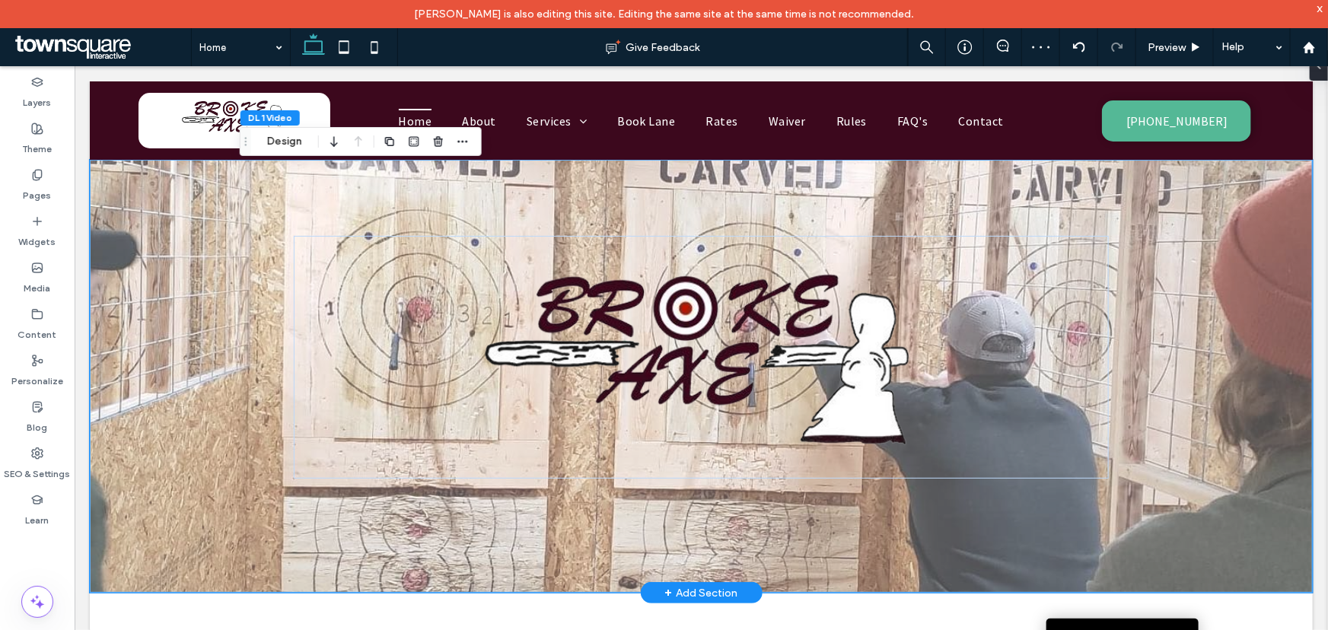
click at [1192, 304] on div "569px" at bounding box center [700, 375] width 1223 height 433
click at [293, 145] on button "Design" at bounding box center [284, 141] width 55 height 18
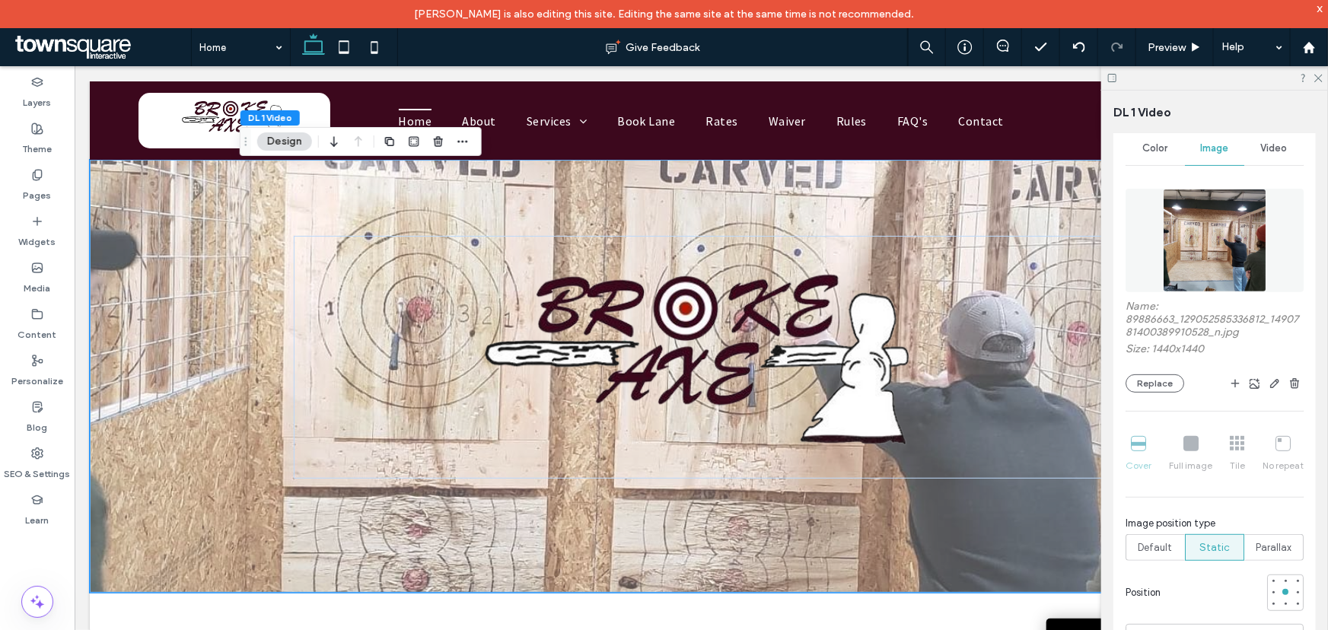
scroll to position [207, 0]
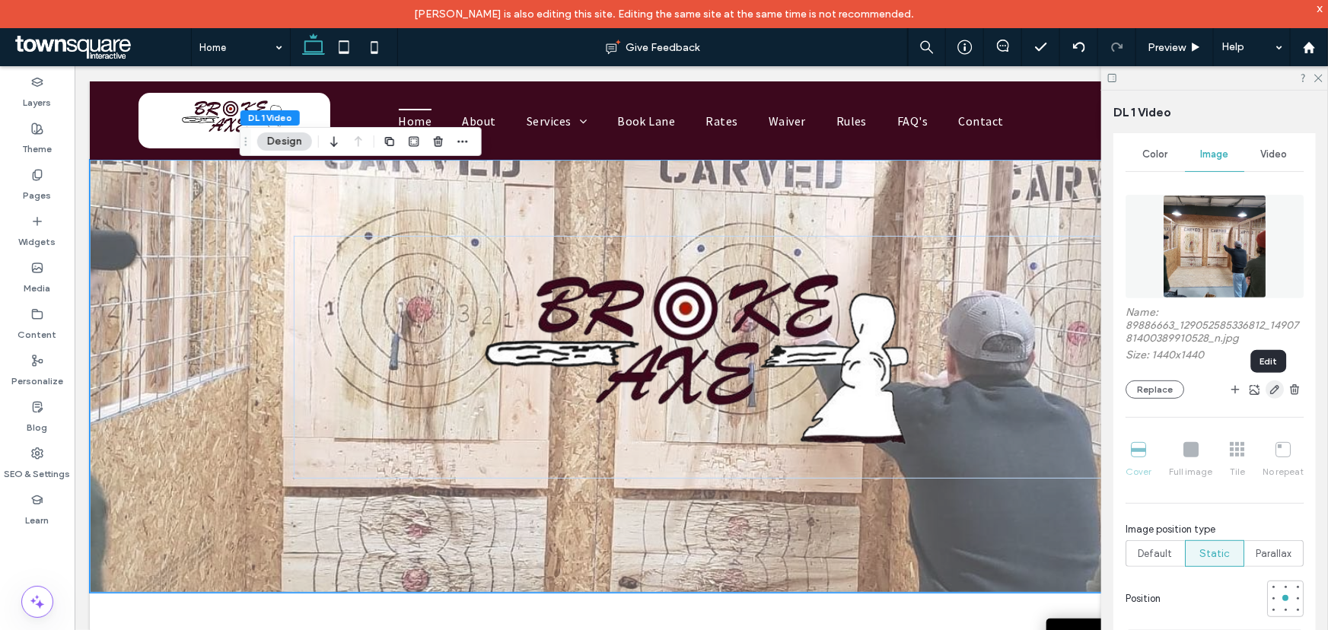
click at [1270, 393] on icon "button" at bounding box center [1274, 389] width 12 height 12
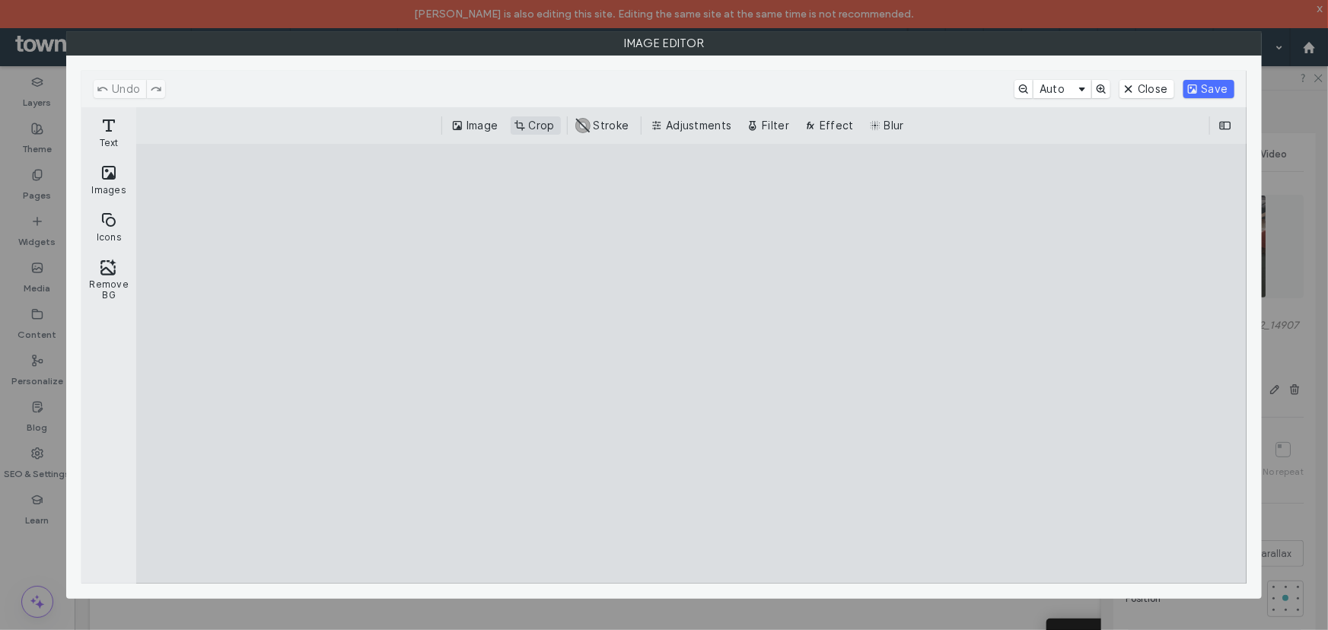
click at [525, 123] on button "Crop" at bounding box center [536, 125] width 50 height 18
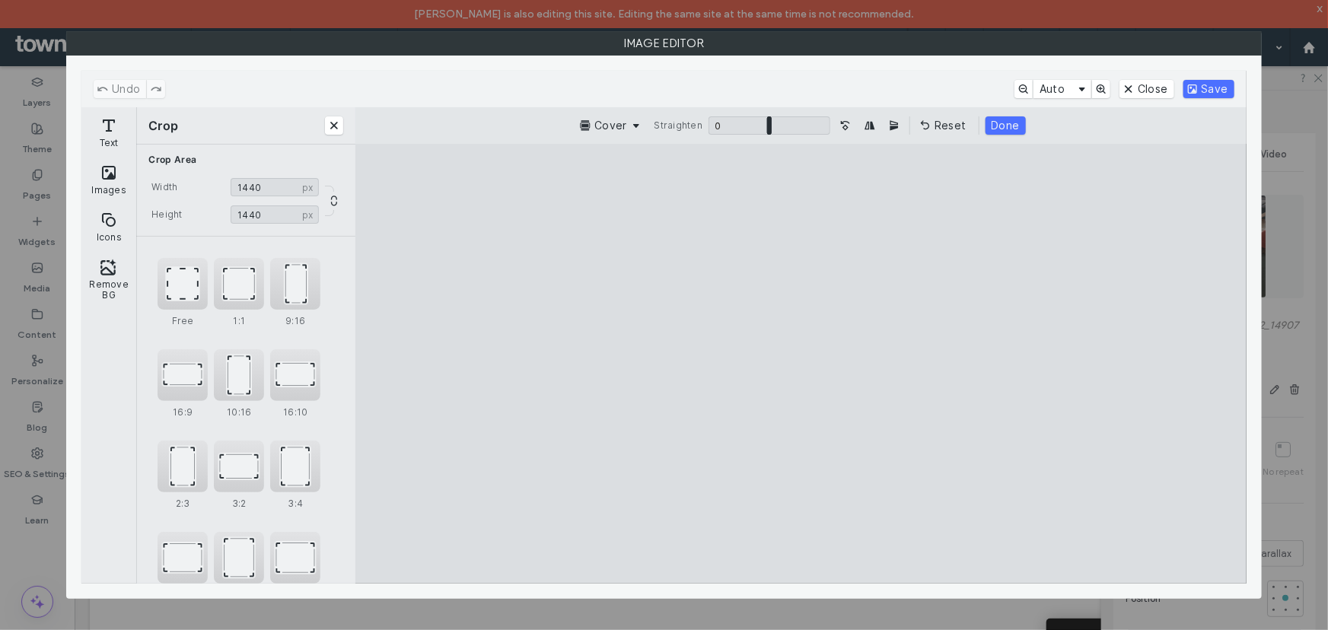
type input "****"
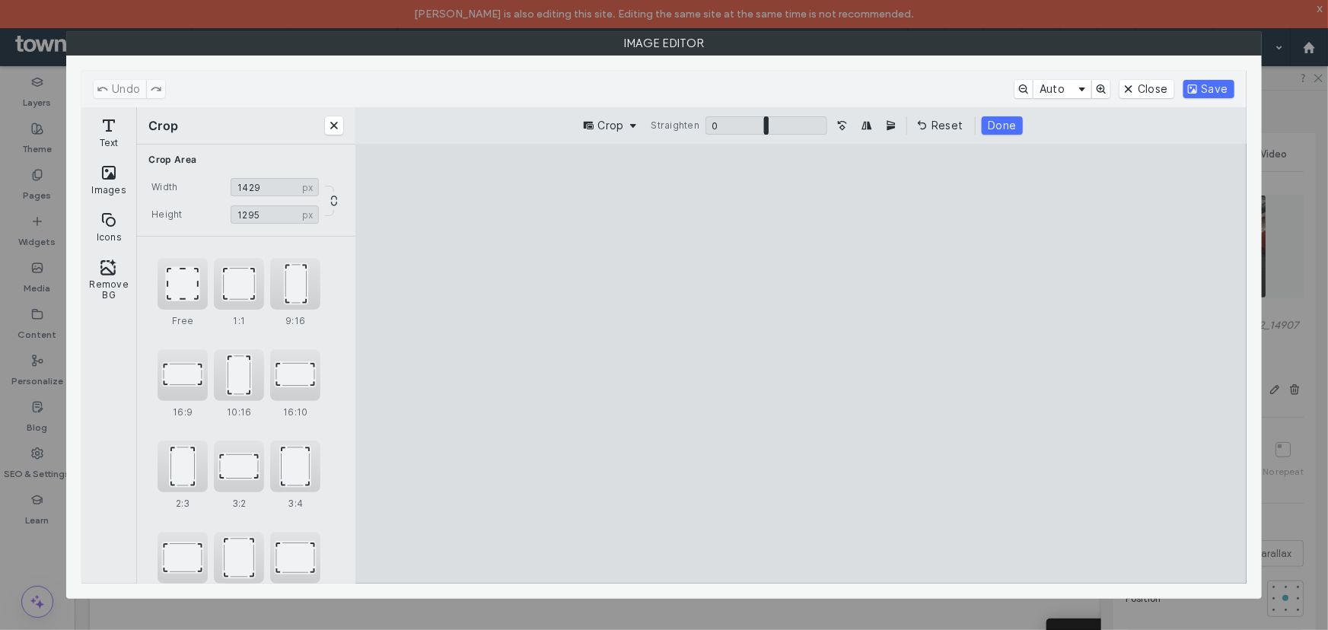
type input "****"
drag, startPoint x: 629, startPoint y: 540, endPoint x: 620, endPoint y: 466, distance: 74.4
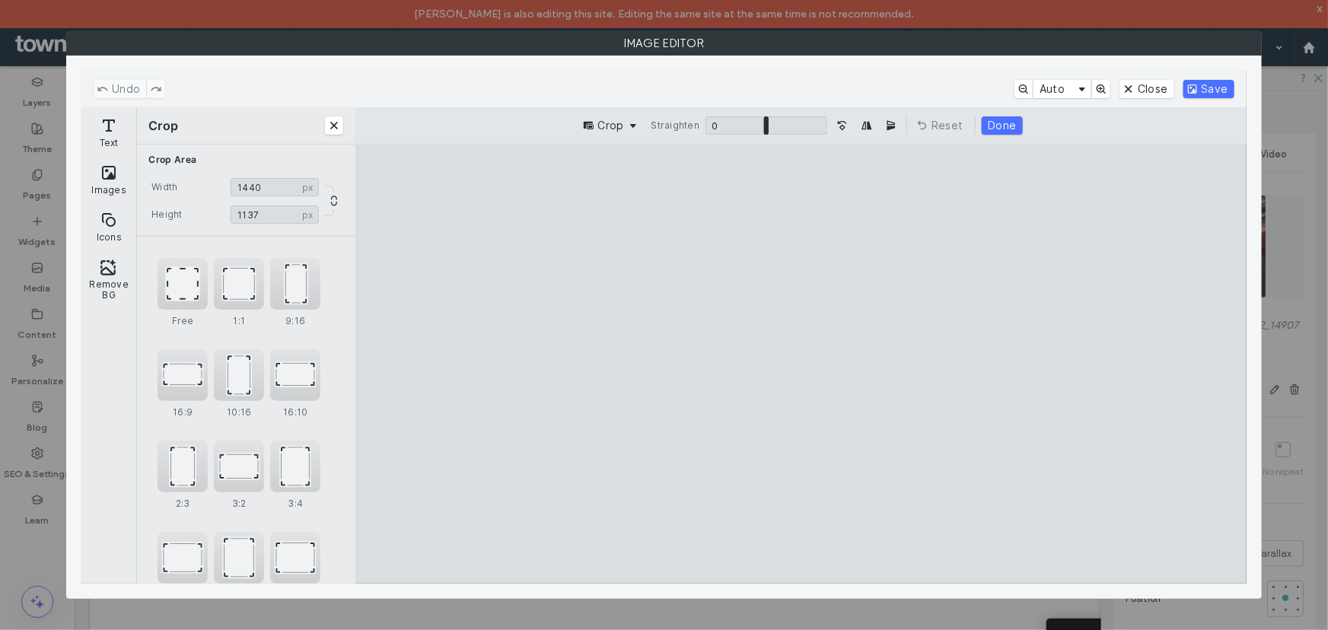
click at [801, 364] on cesdk-canvas "Editor canvas" at bounding box center [801, 364] width 0 height 0
type input "****"
drag, startPoint x: 578, startPoint y: 187, endPoint x: 571, endPoint y: 218, distance: 31.4
click at [801, 364] on cesdk-canvas "Editor canvas" at bounding box center [801, 364] width 0 height 0
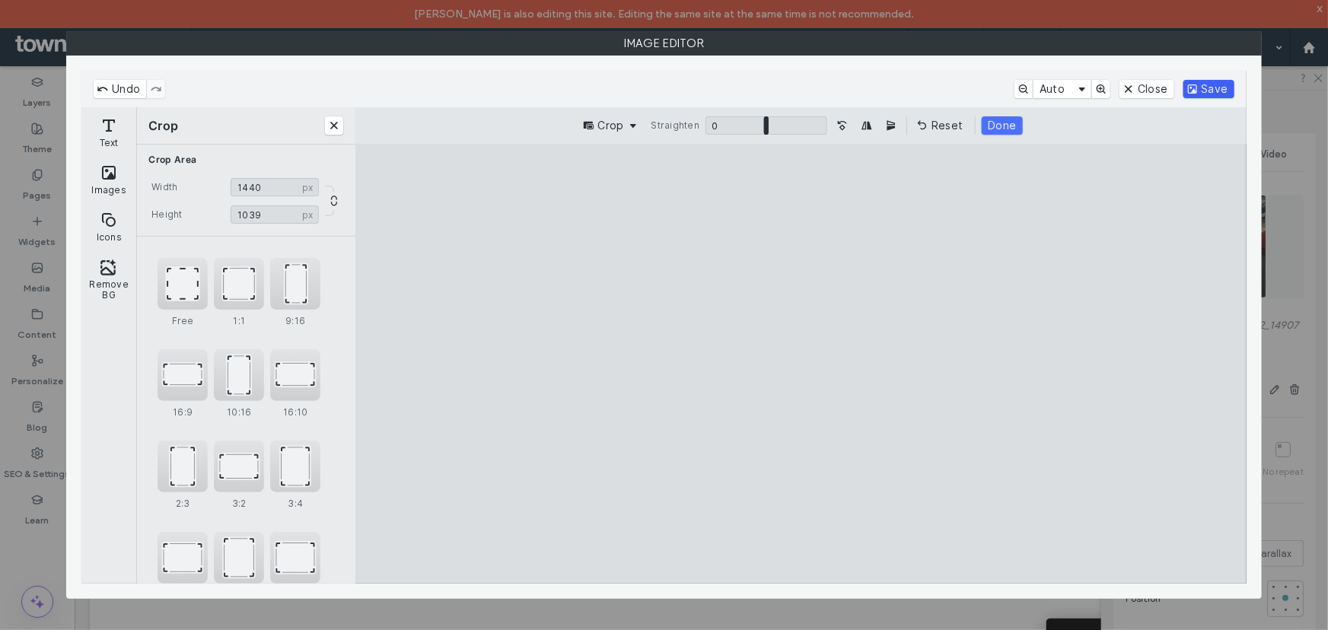
click at [1200, 88] on button "Save" at bounding box center [1208, 89] width 51 height 18
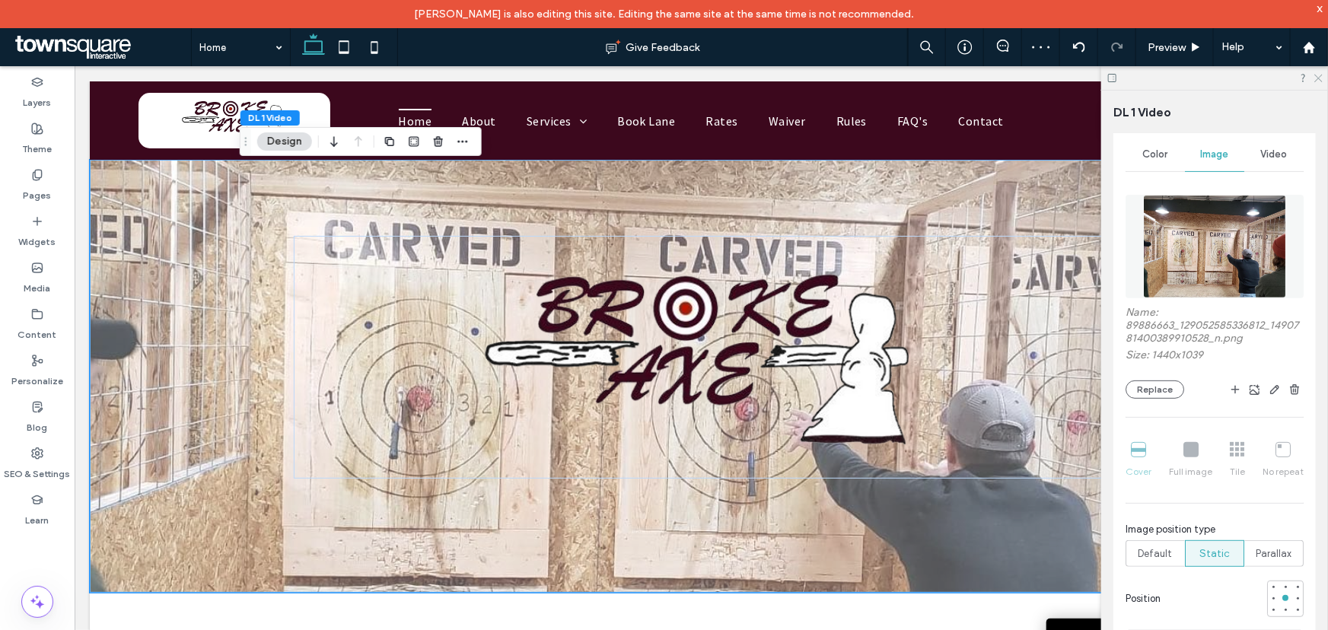
click at [1312, 77] on icon at bounding box center [1317, 77] width 10 height 10
